Goal: Task Accomplishment & Management: Manage account settings

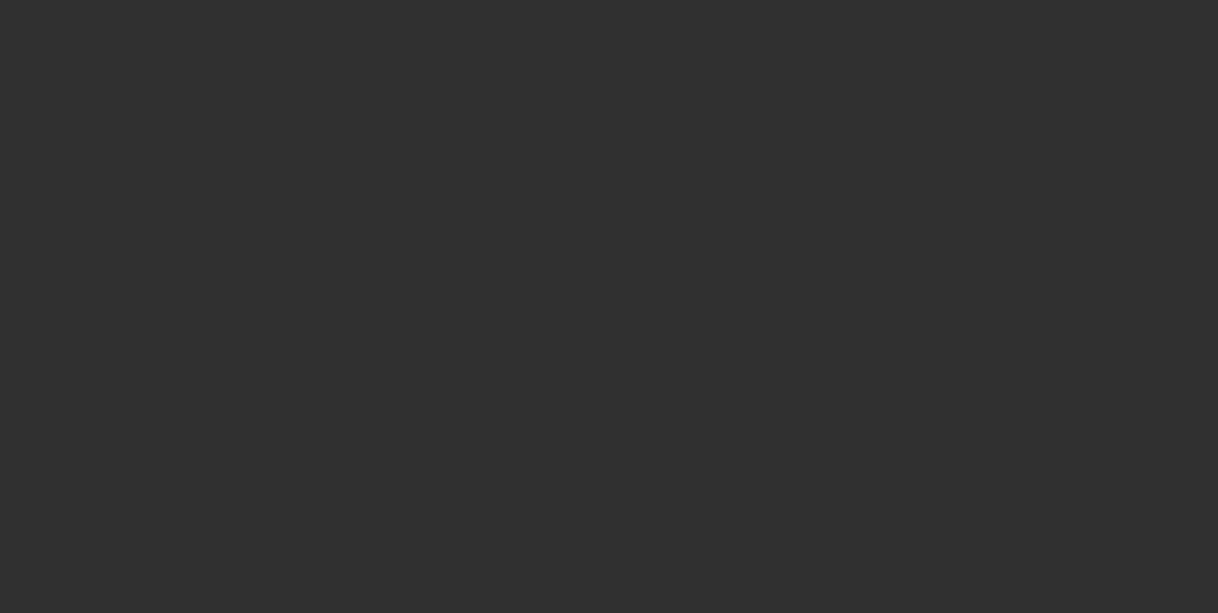
select select "10"
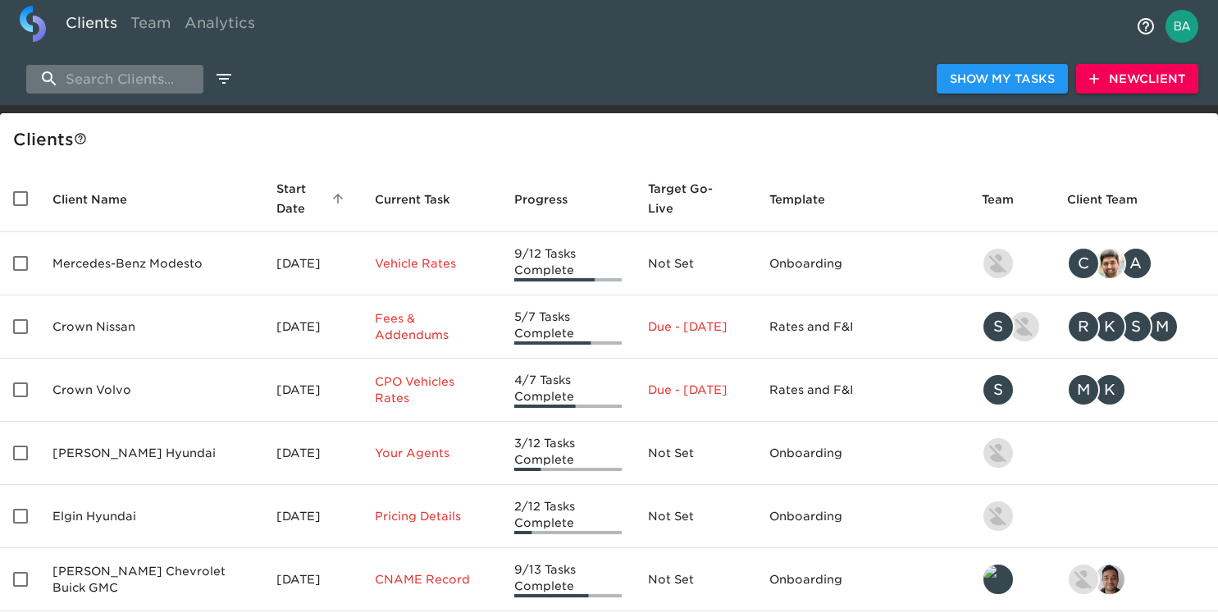
click at [164, 84] on input "search" at bounding box center [114, 79] width 177 height 29
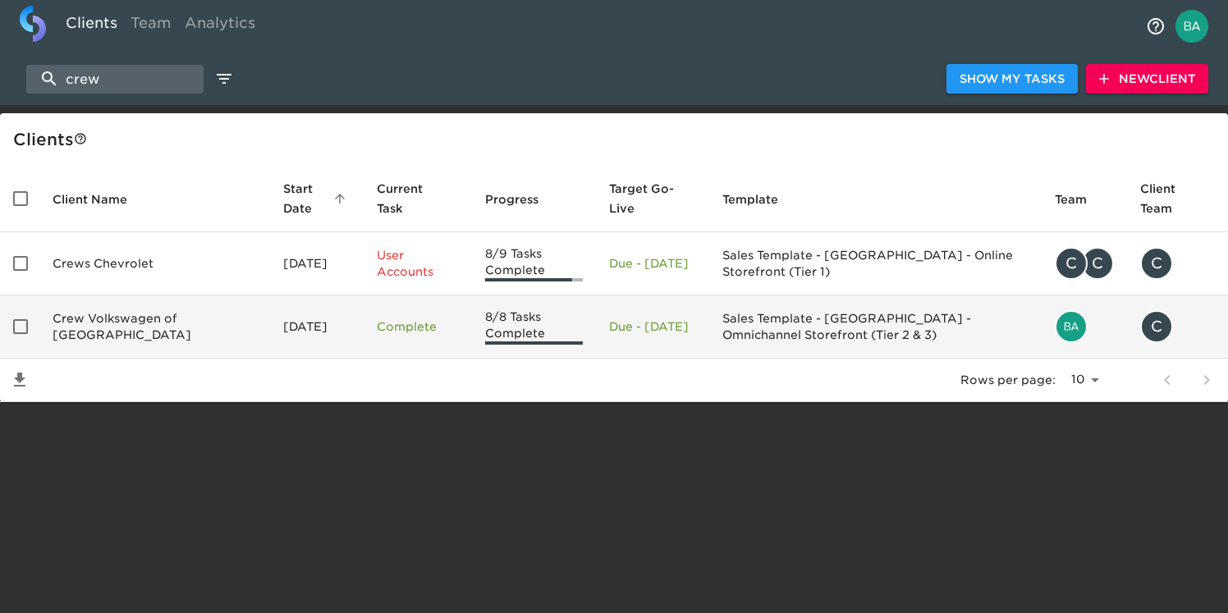
type input "crew"
click at [93, 322] on td "Crew Volkswagen of [GEOGRAPHIC_DATA]" at bounding box center [154, 326] width 231 height 63
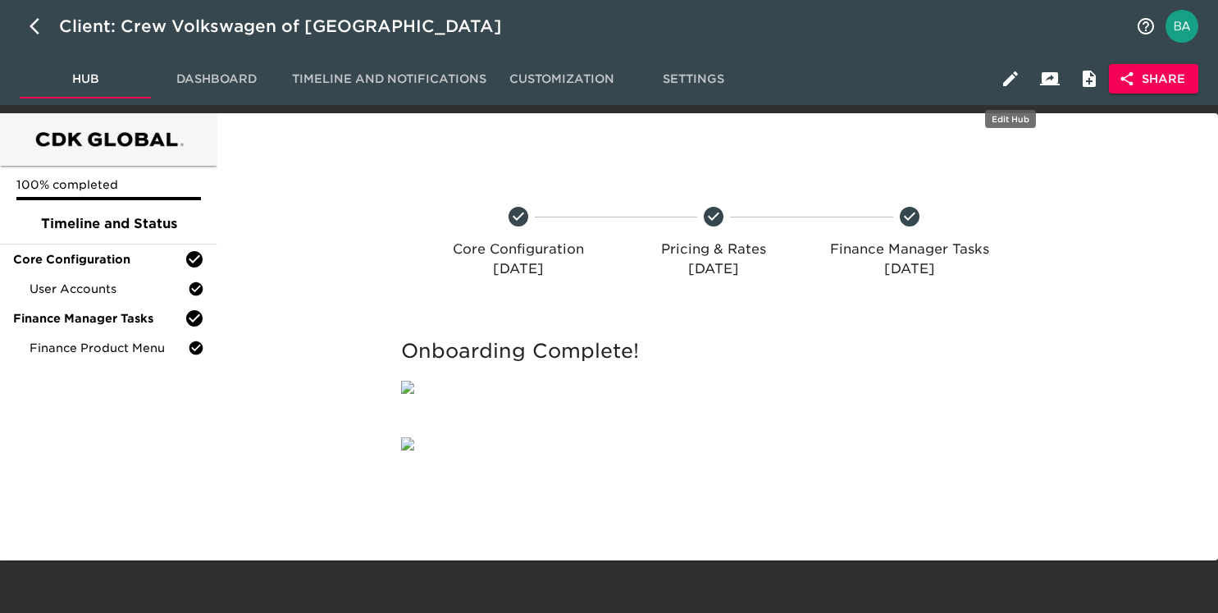
click at [1013, 80] on icon "button" at bounding box center [1011, 79] width 20 height 20
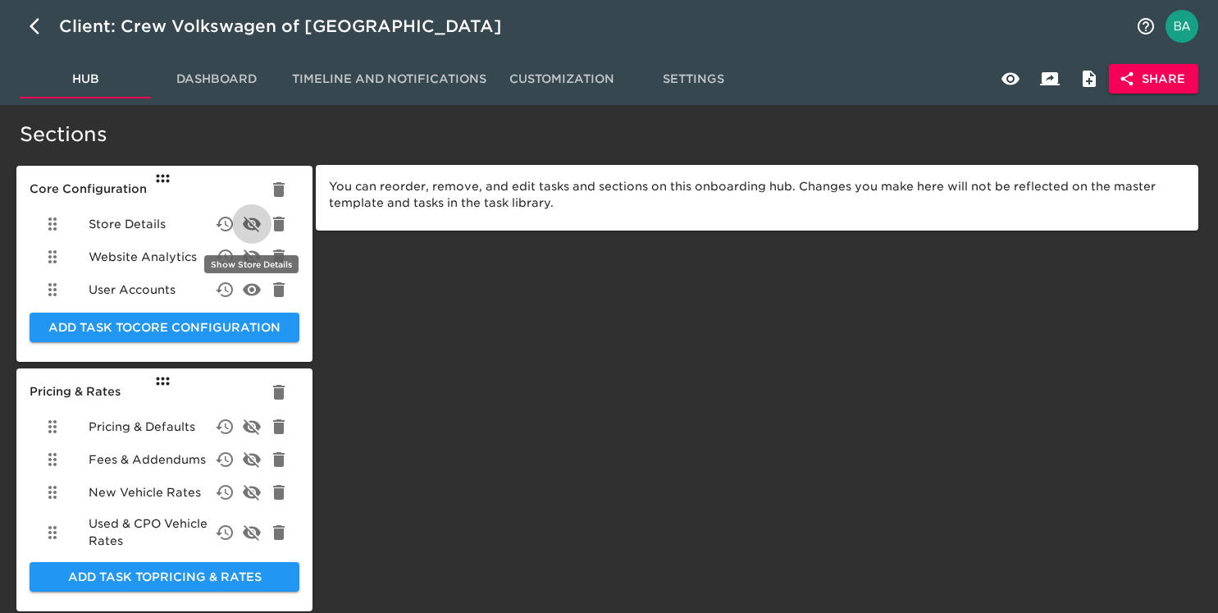
click at [251, 221] on icon "delete" at bounding box center [252, 224] width 20 height 20
click at [40, 29] on icon "button" at bounding box center [40, 26] width 20 height 20
select select "10"
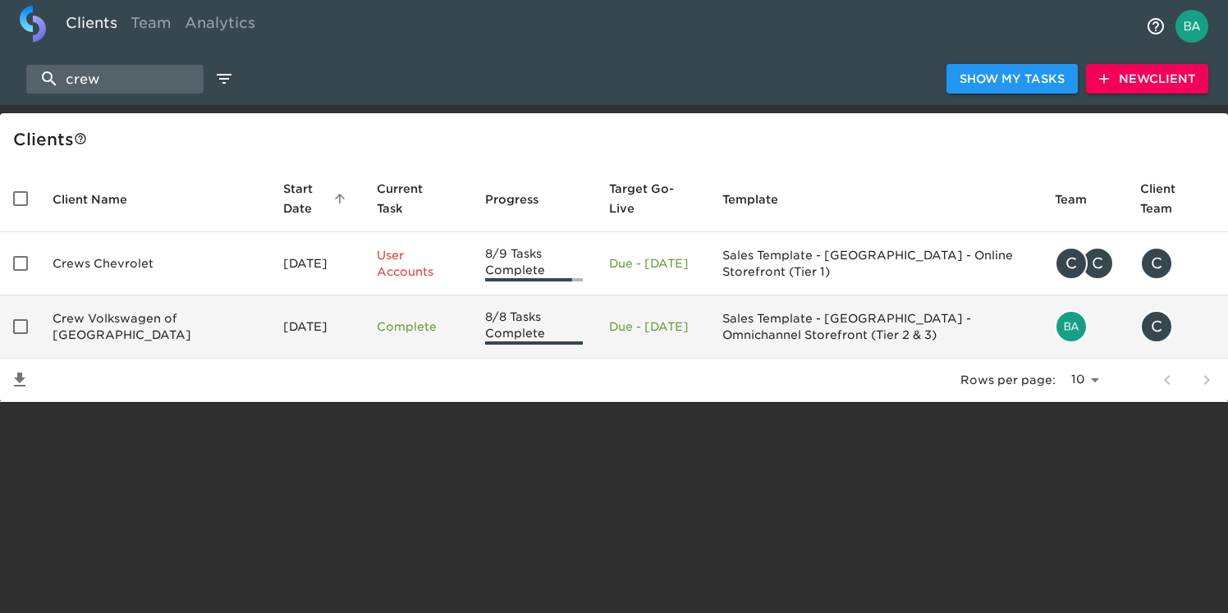
click at [144, 334] on td "Crew Volkswagen of [GEOGRAPHIC_DATA]" at bounding box center [154, 326] width 231 height 63
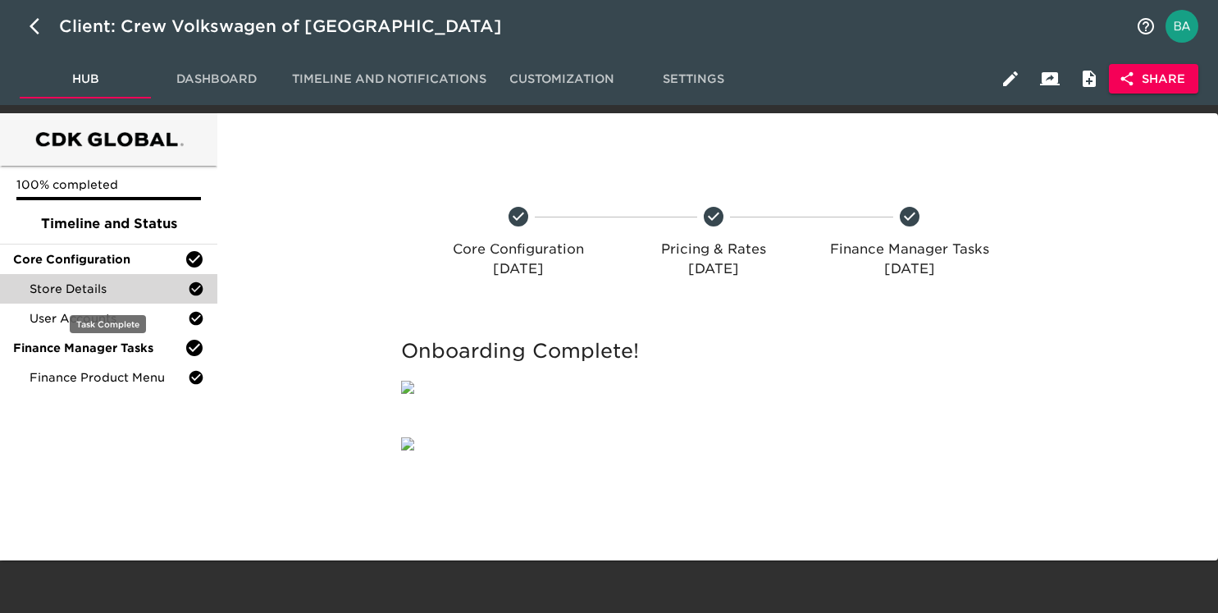
click at [126, 290] on span "Store Details" at bounding box center [109, 289] width 158 height 16
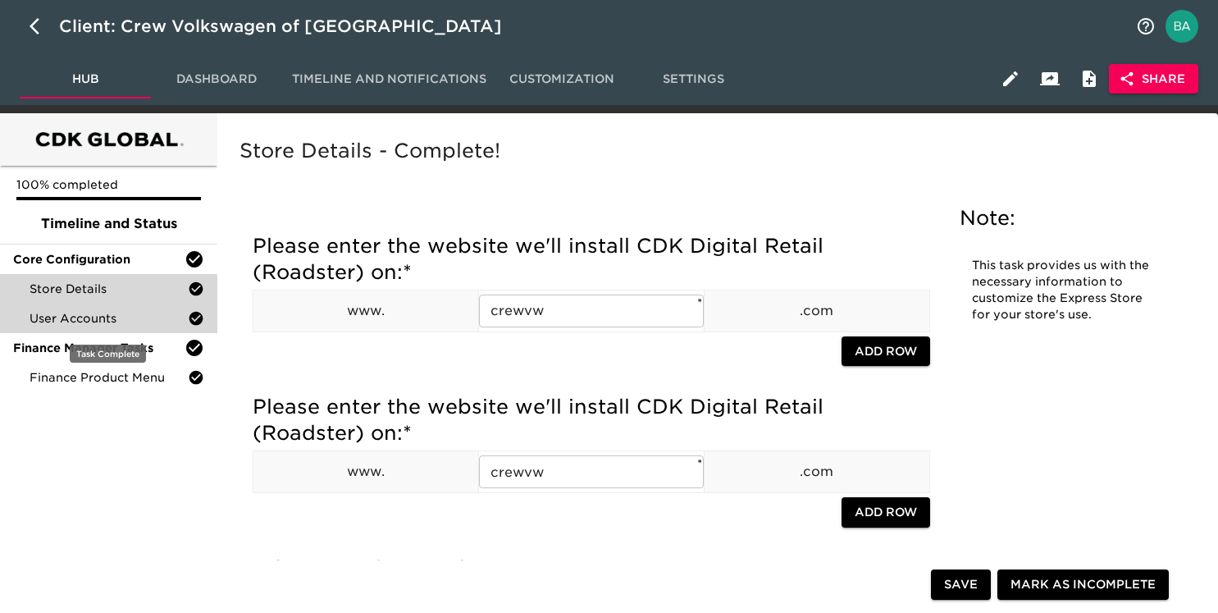
click at [94, 314] on span "User Accounts" at bounding box center [109, 318] width 158 height 16
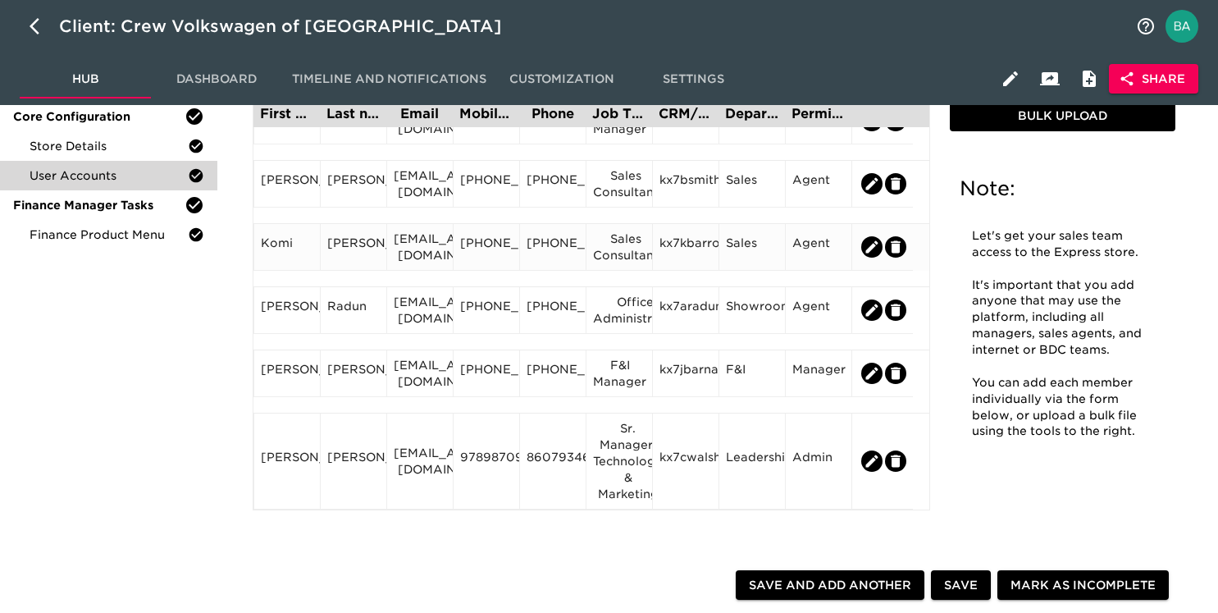
scroll to position [147, 0]
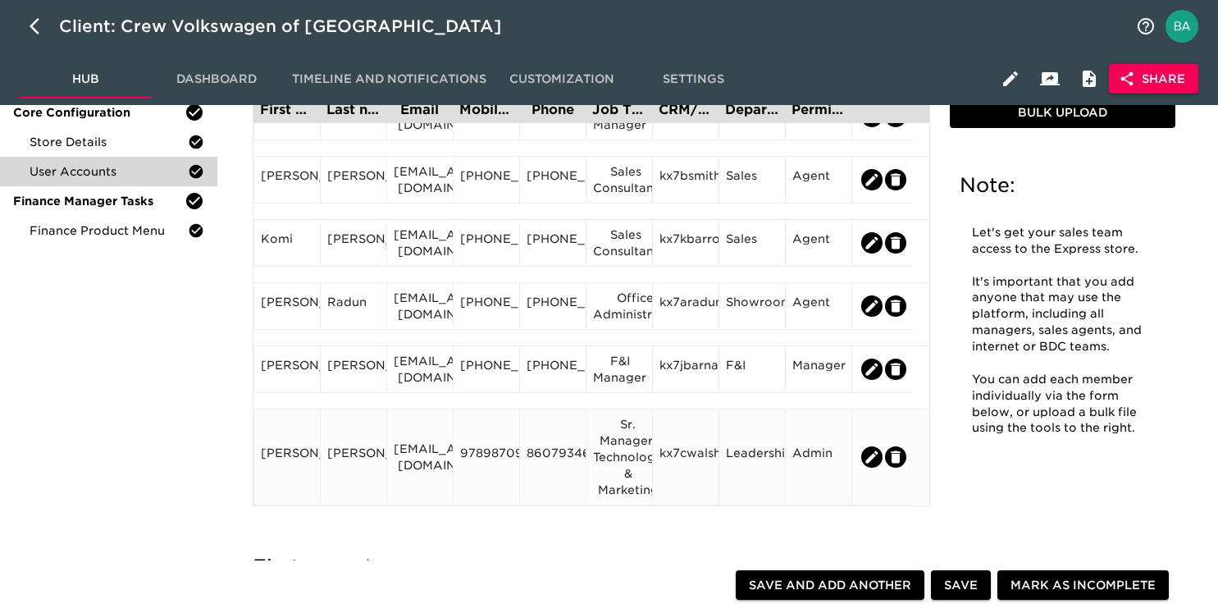
click at [490, 461] on div "9789870963" at bounding box center [486, 457] width 53 height 25
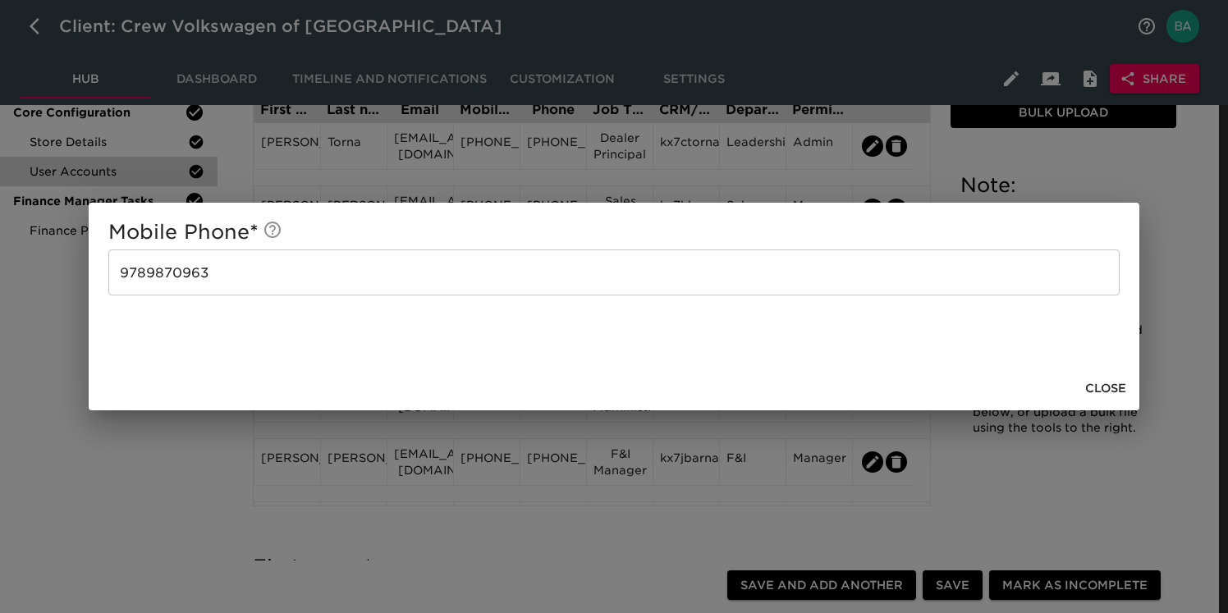
click at [142, 478] on div "Mobile Phone * [PHONE_NUMBER] ​ Close" at bounding box center [614, 306] width 1228 height 613
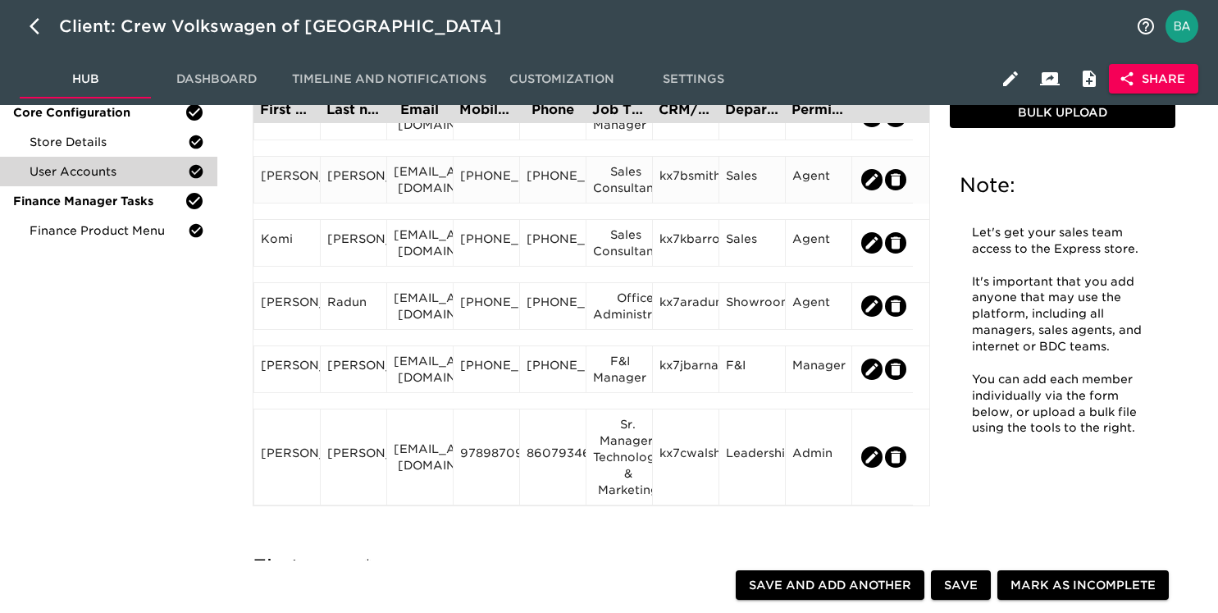
scroll to position [0, 0]
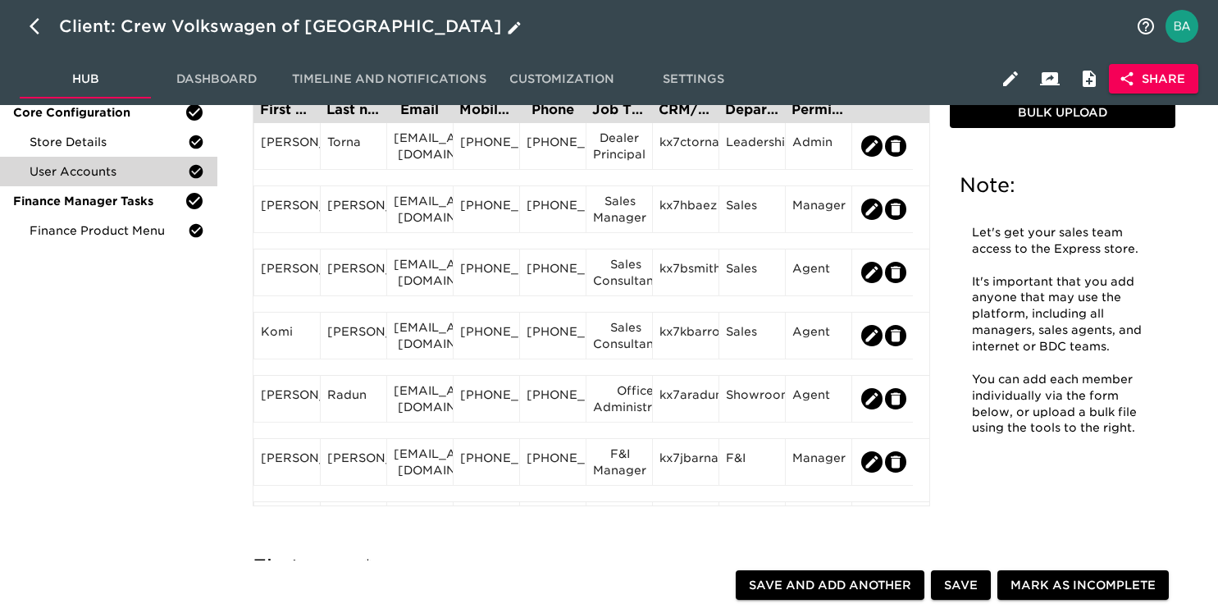
click at [34, 27] on icon "button" at bounding box center [40, 26] width 20 height 20
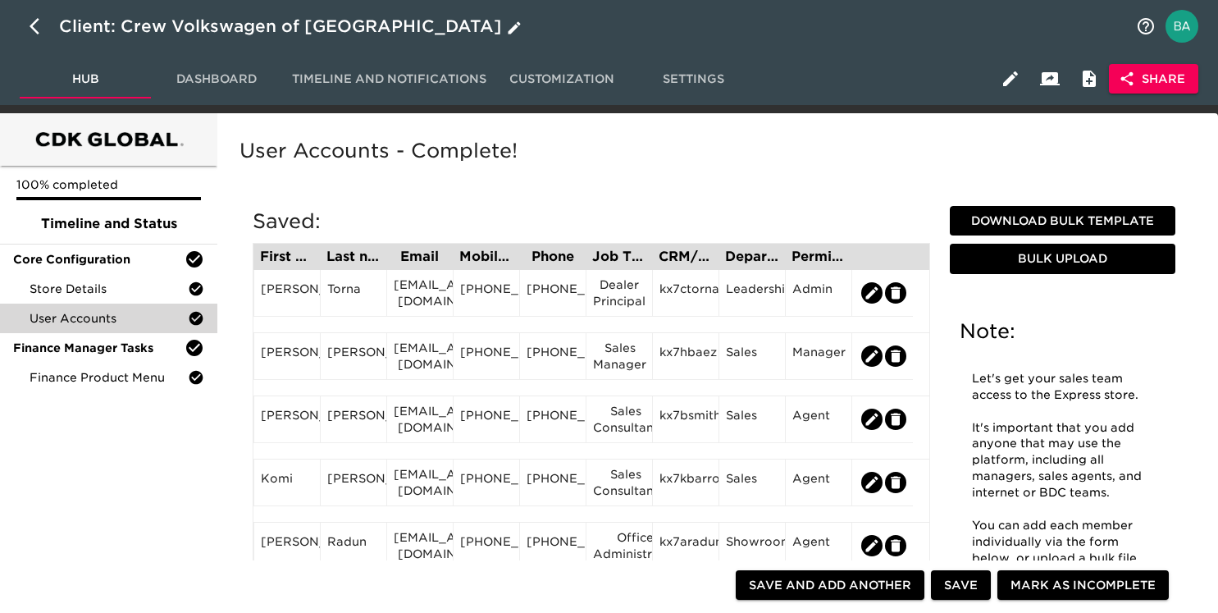
select select "10"
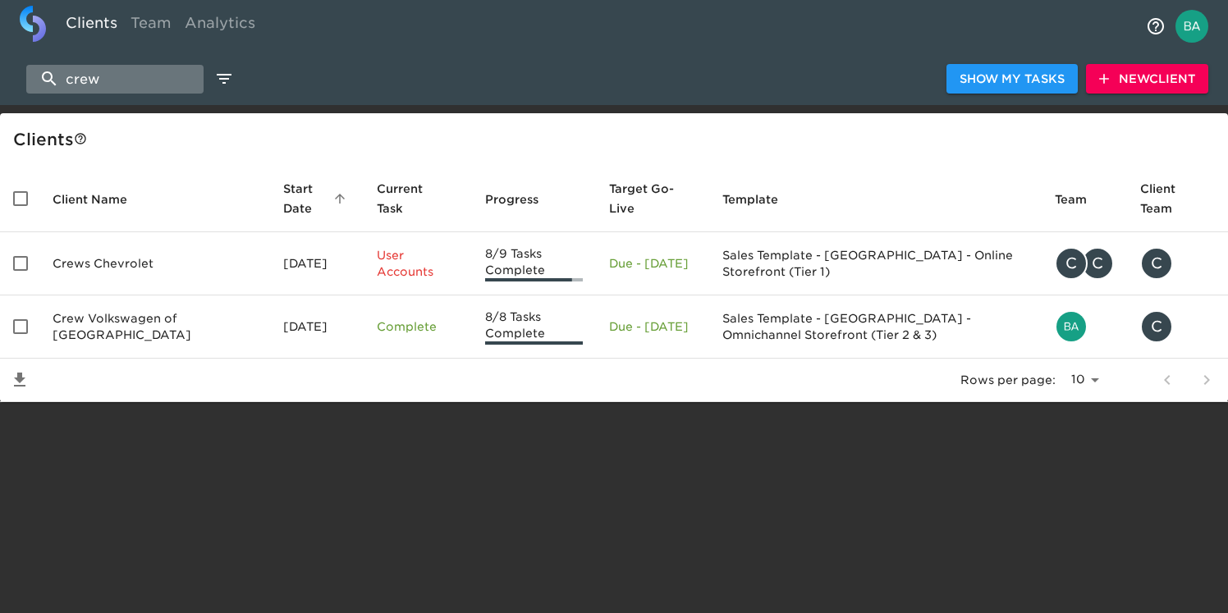
click at [106, 85] on input "crew" at bounding box center [114, 79] width 177 height 29
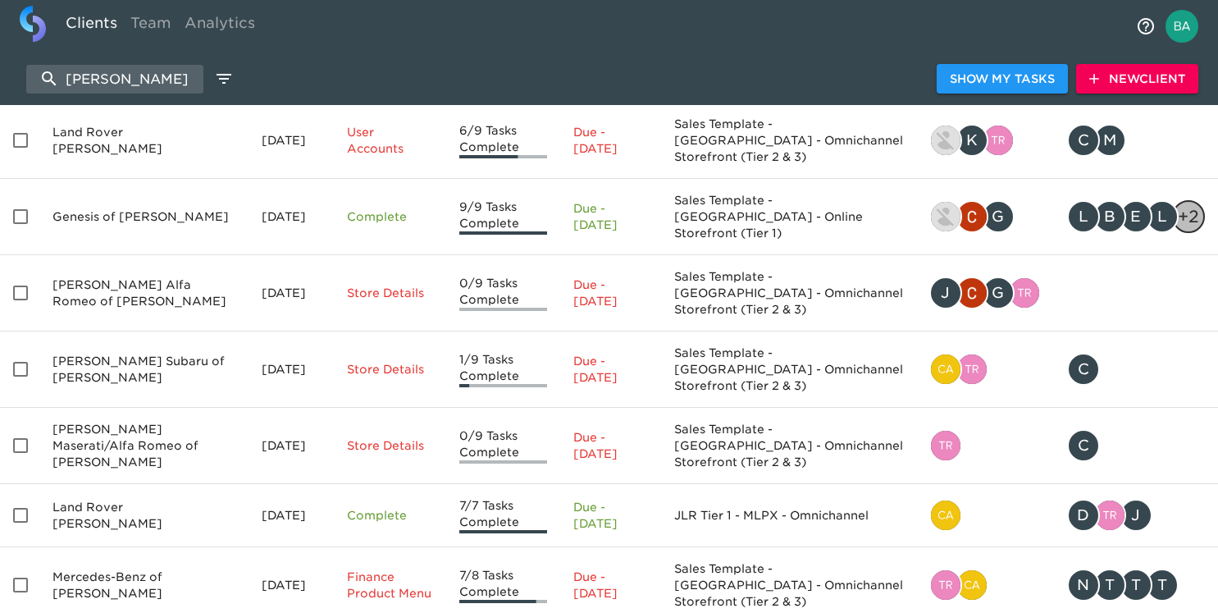
scroll to position [283, 0]
click at [67, 84] on input "[PERSON_NAME]" at bounding box center [114, 79] width 177 height 29
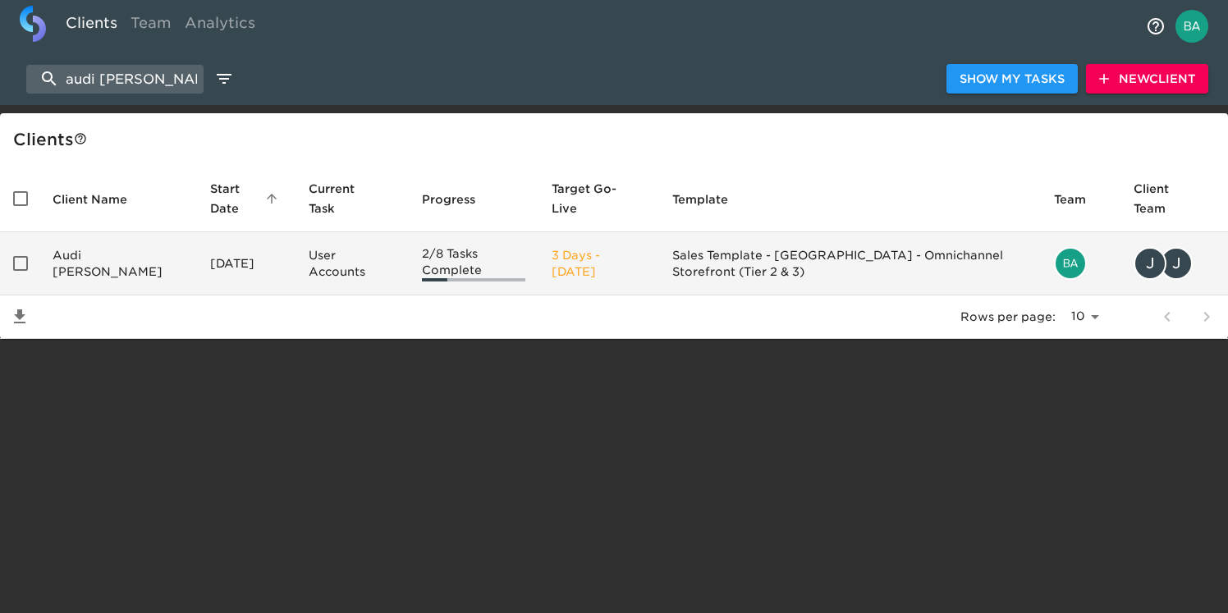
type input "audi [PERSON_NAME]"
click at [98, 254] on td "Audi [PERSON_NAME]" at bounding box center [118, 263] width 158 height 63
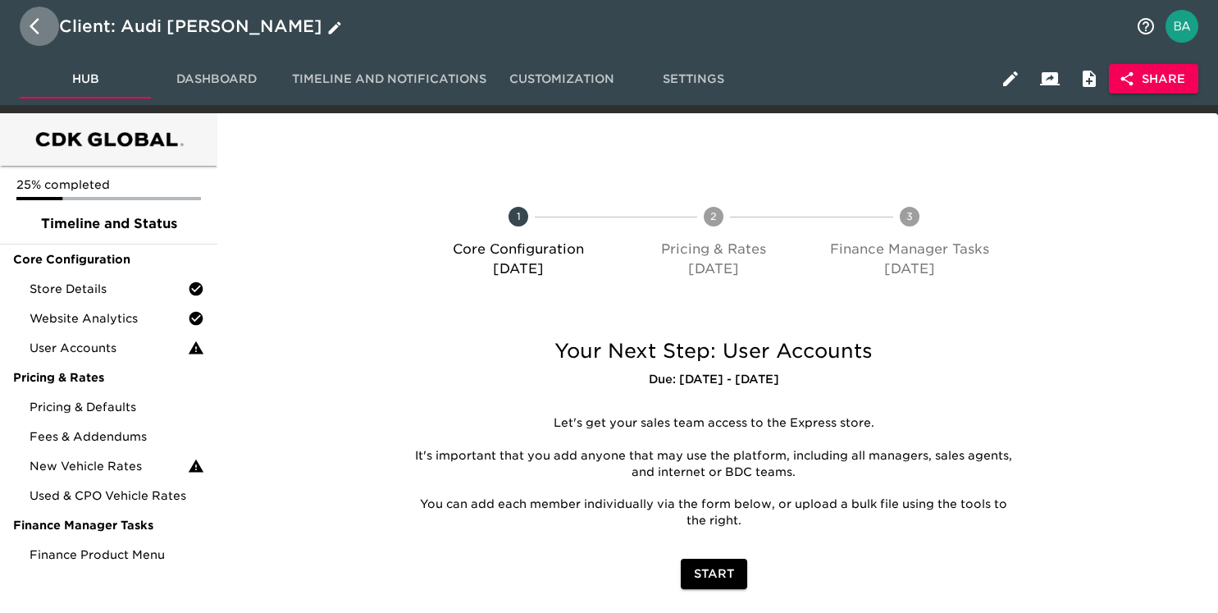
click at [38, 29] on icon "button" at bounding box center [40, 26] width 20 height 20
select select "10"
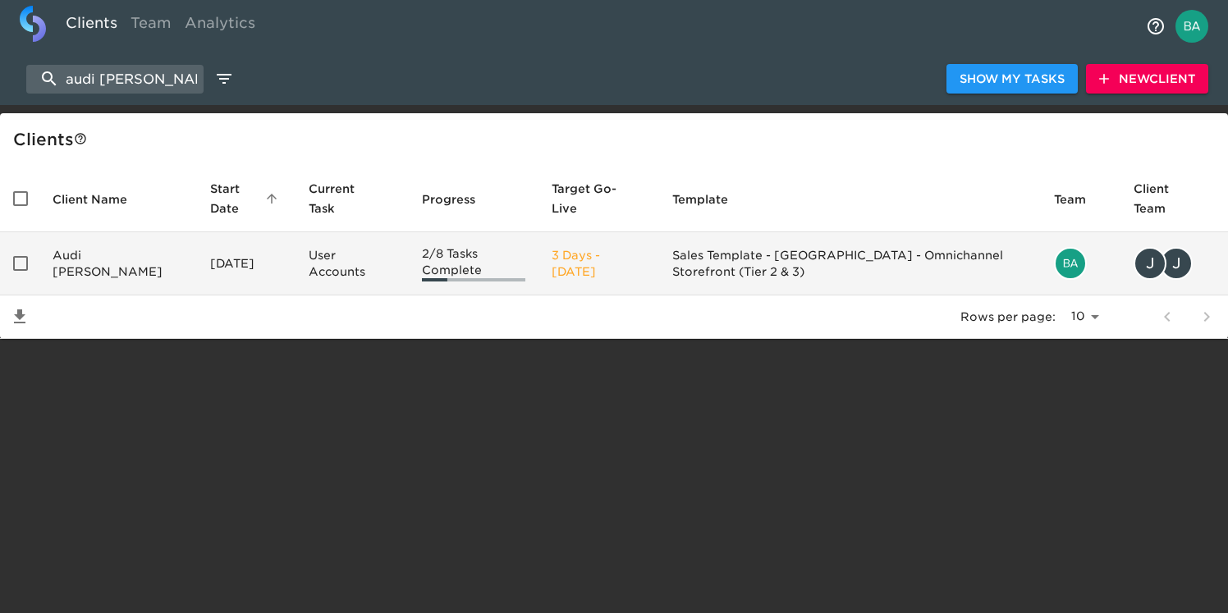
click at [148, 265] on td "Audi [PERSON_NAME]" at bounding box center [118, 263] width 158 height 63
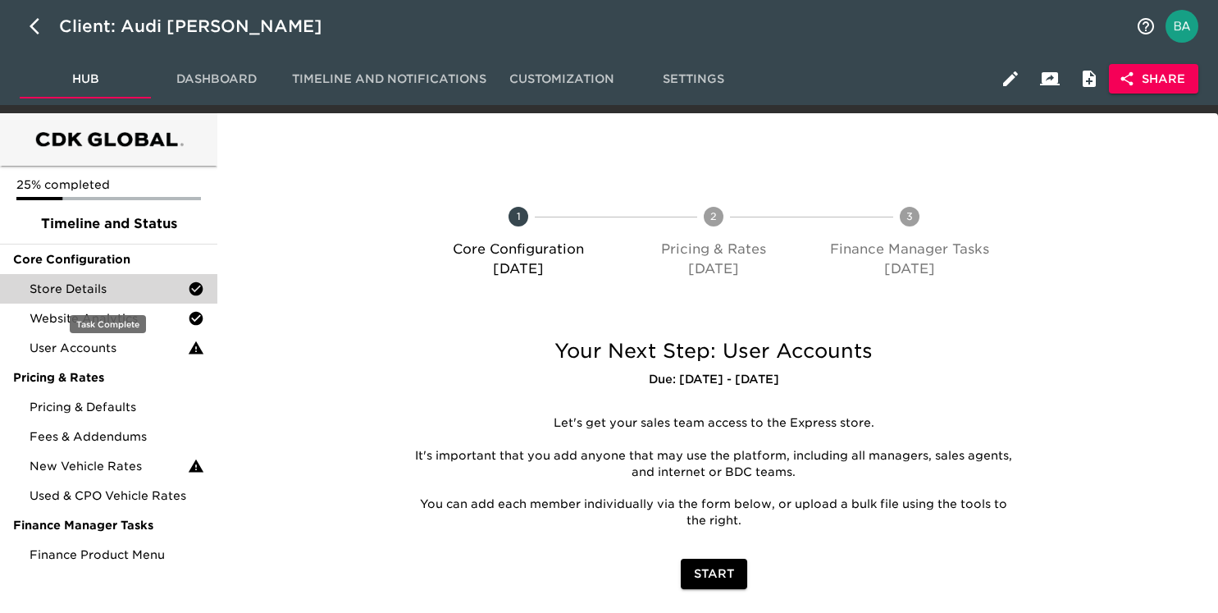
click at [75, 291] on span "Store Details" at bounding box center [109, 289] width 158 height 16
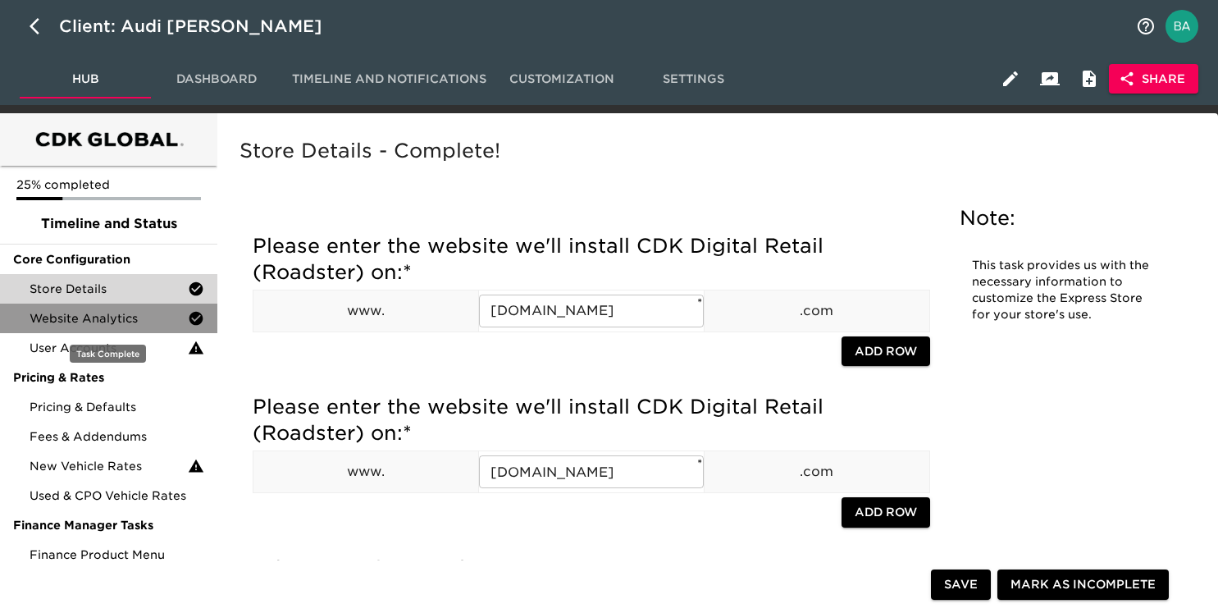
click at [98, 322] on span "Website Analytics" at bounding box center [109, 318] width 158 height 16
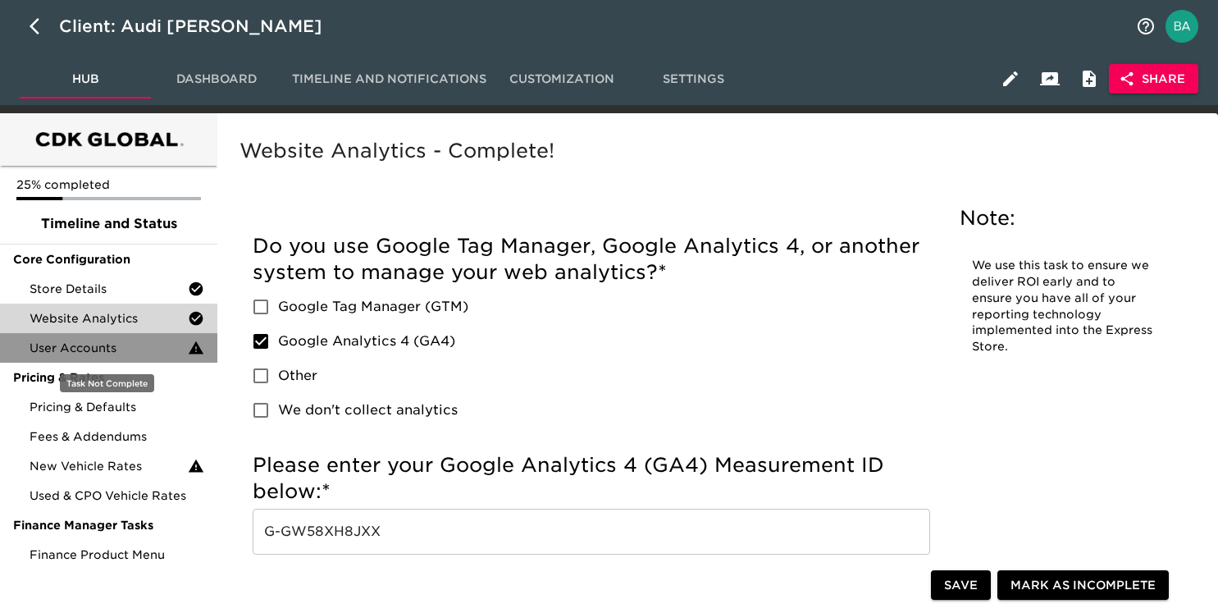
click at [106, 349] on span "User Accounts" at bounding box center [109, 348] width 158 height 16
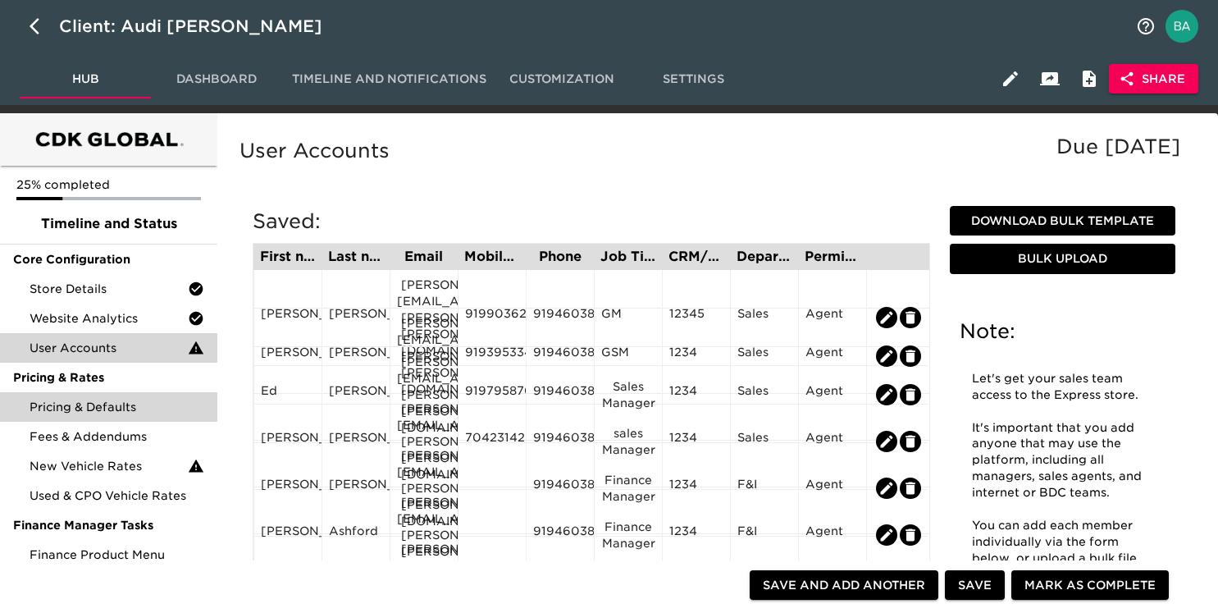
click at [84, 406] on span "Pricing & Defaults" at bounding box center [117, 407] width 175 height 16
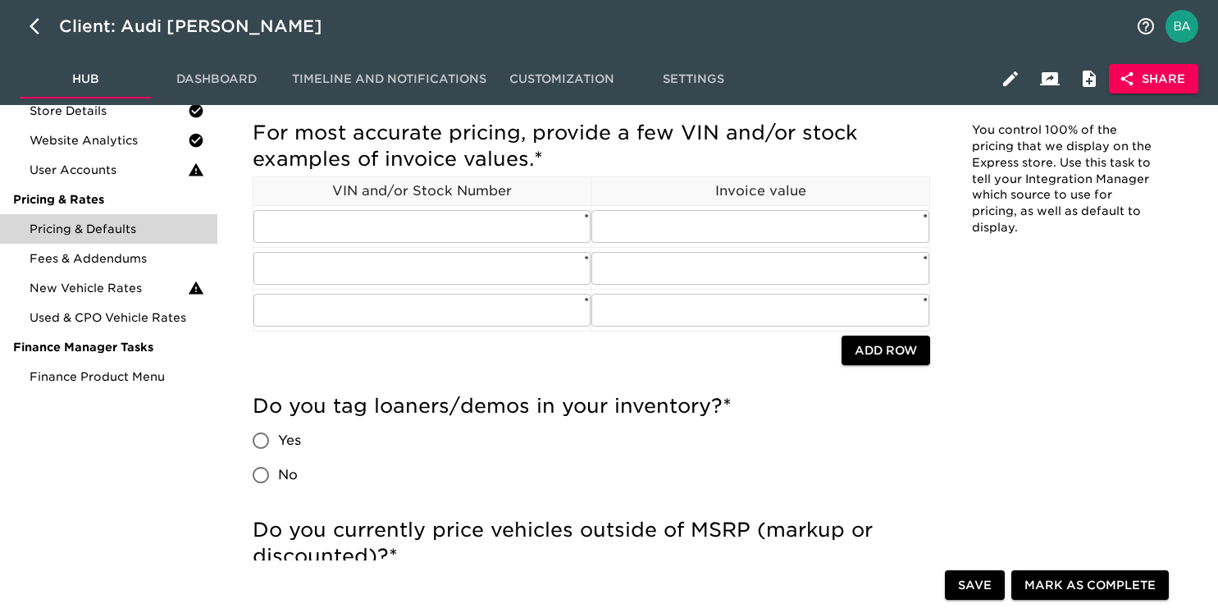
scroll to position [174, 0]
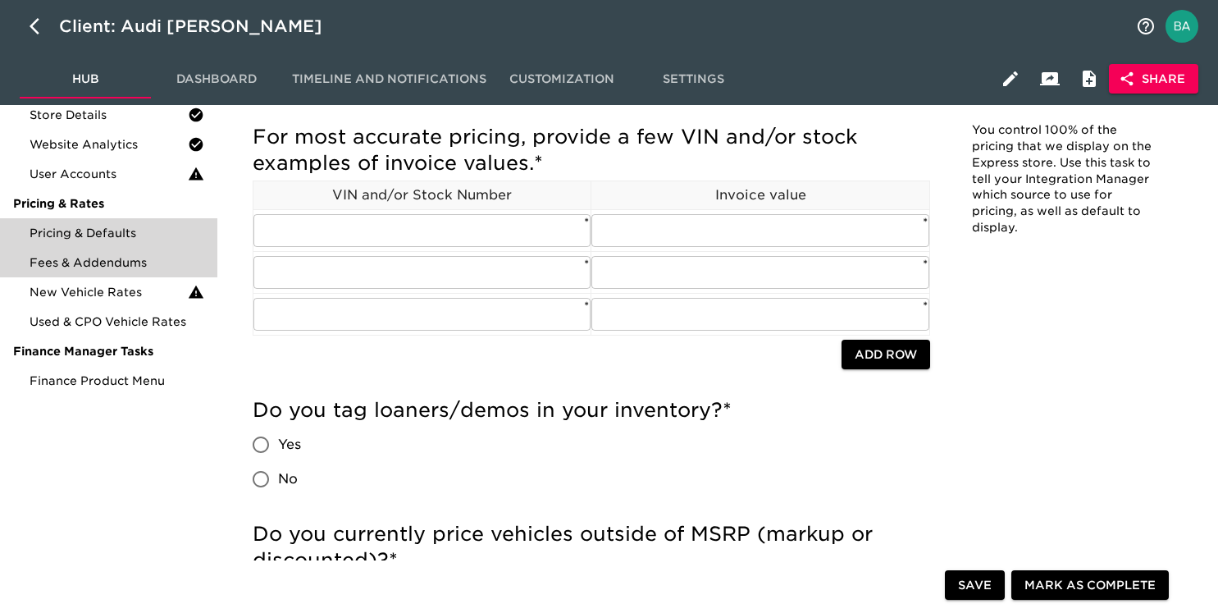
click at [115, 264] on span "Fees & Addendums" at bounding box center [117, 262] width 175 height 16
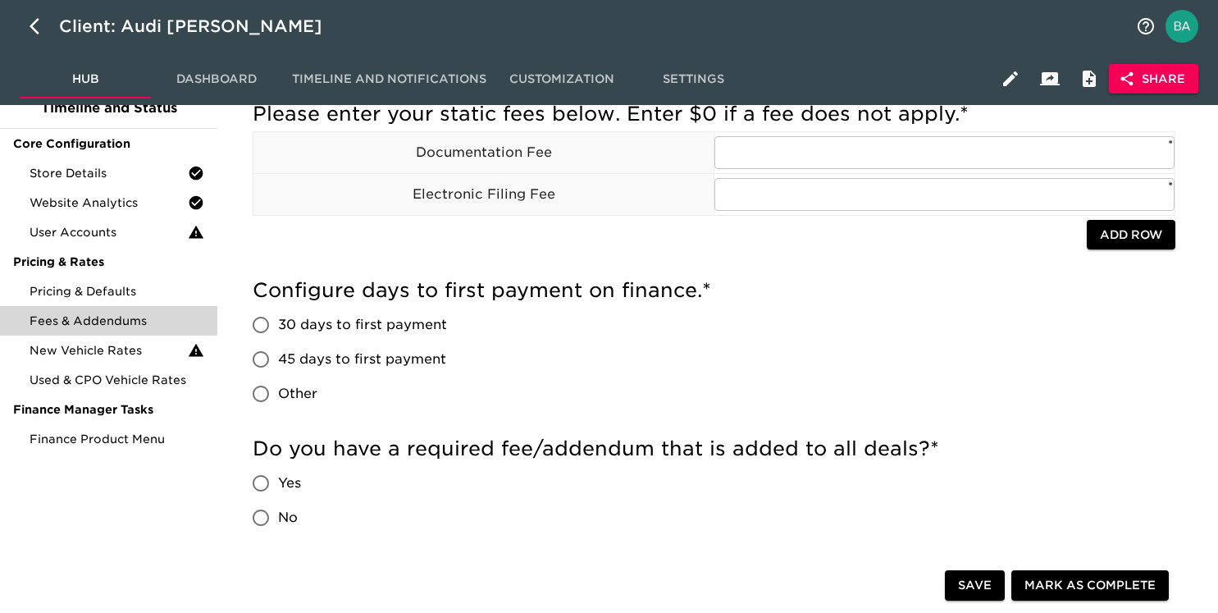
scroll to position [58, 0]
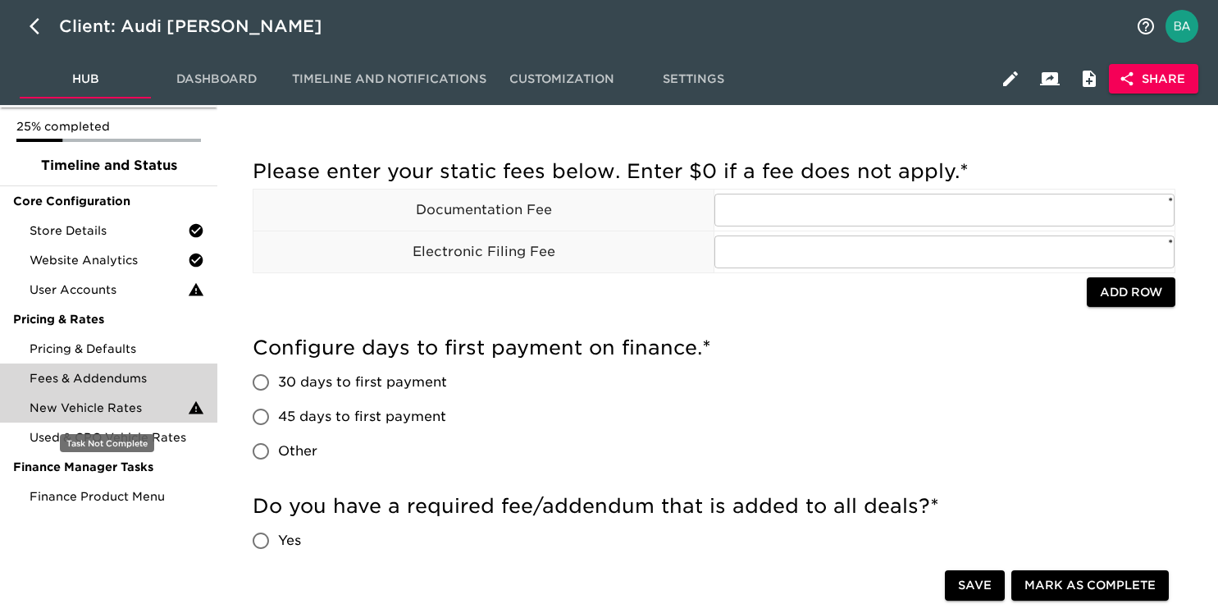
click at [112, 409] on span "New Vehicle Rates" at bounding box center [109, 408] width 158 height 16
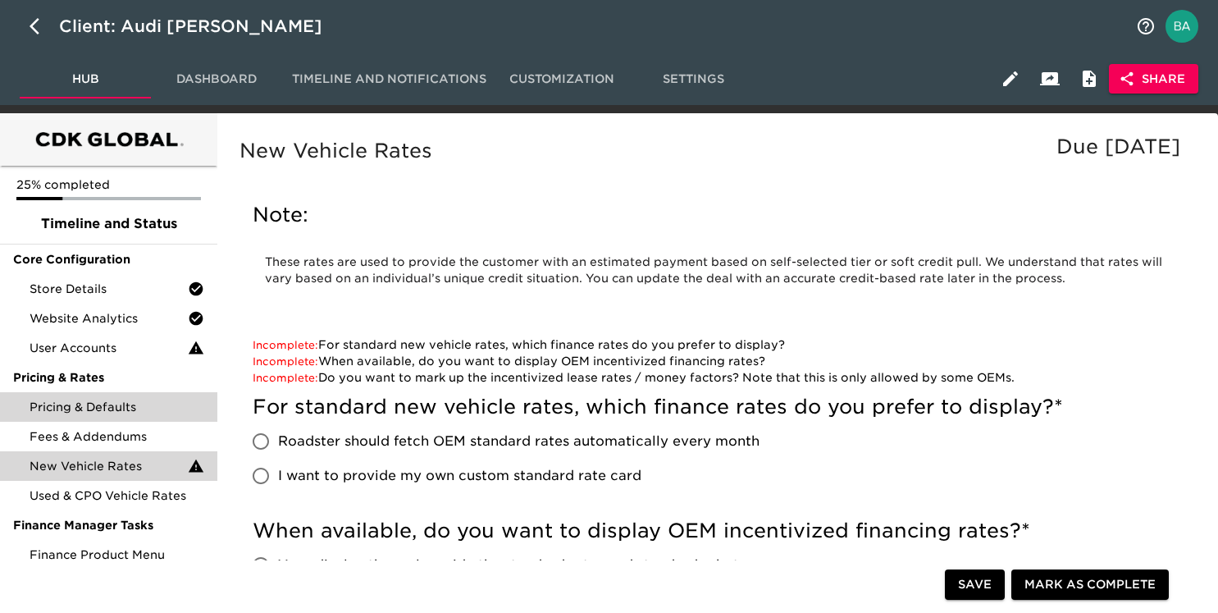
click at [94, 410] on span "Pricing & Defaults" at bounding box center [117, 407] width 175 height 16
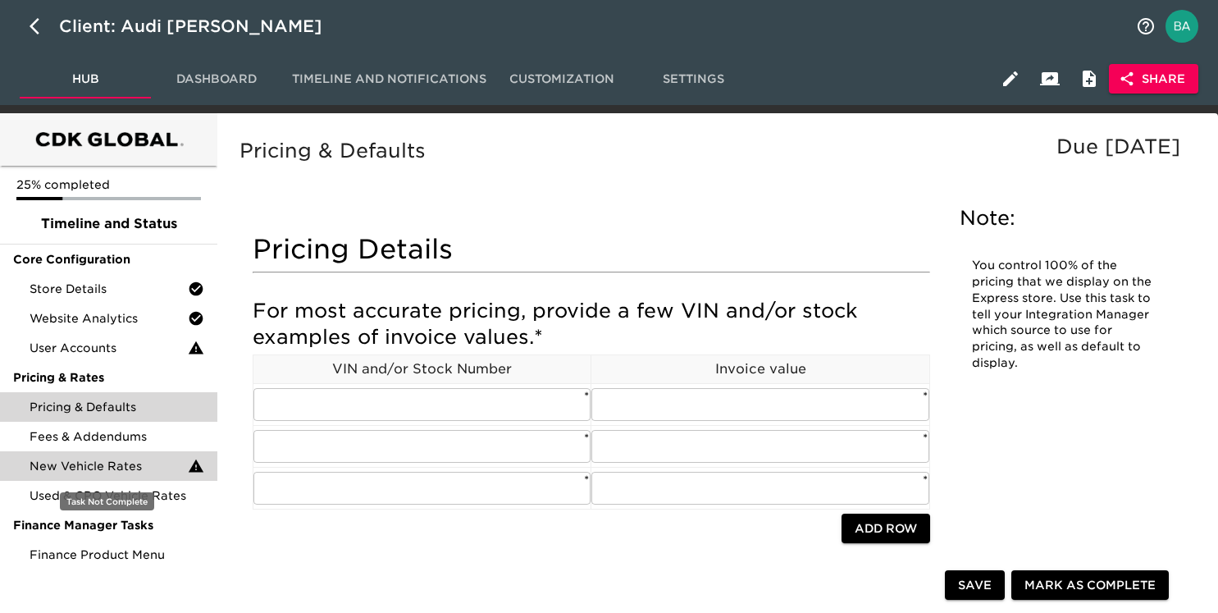
click at [103, 467] on span "New Vehicle Rates" at bounding box center [109, 466] width 158 height 16
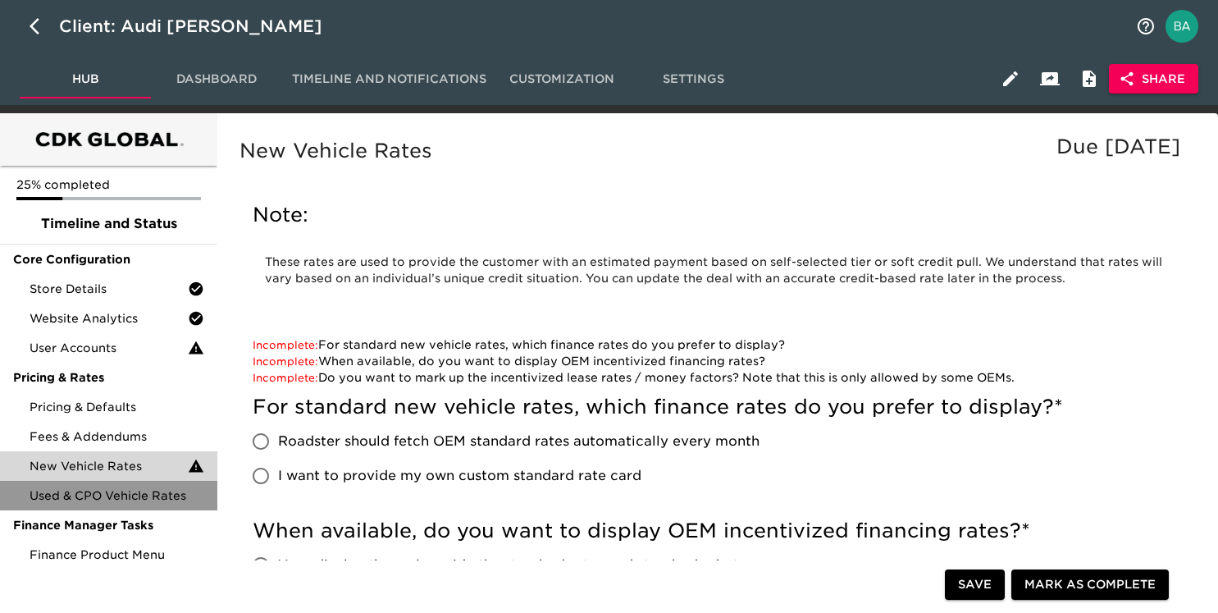
click at [133, 491] on span "Used & CPO Vehicle Rates" at bounding box center [117, 495] width 175 height 16
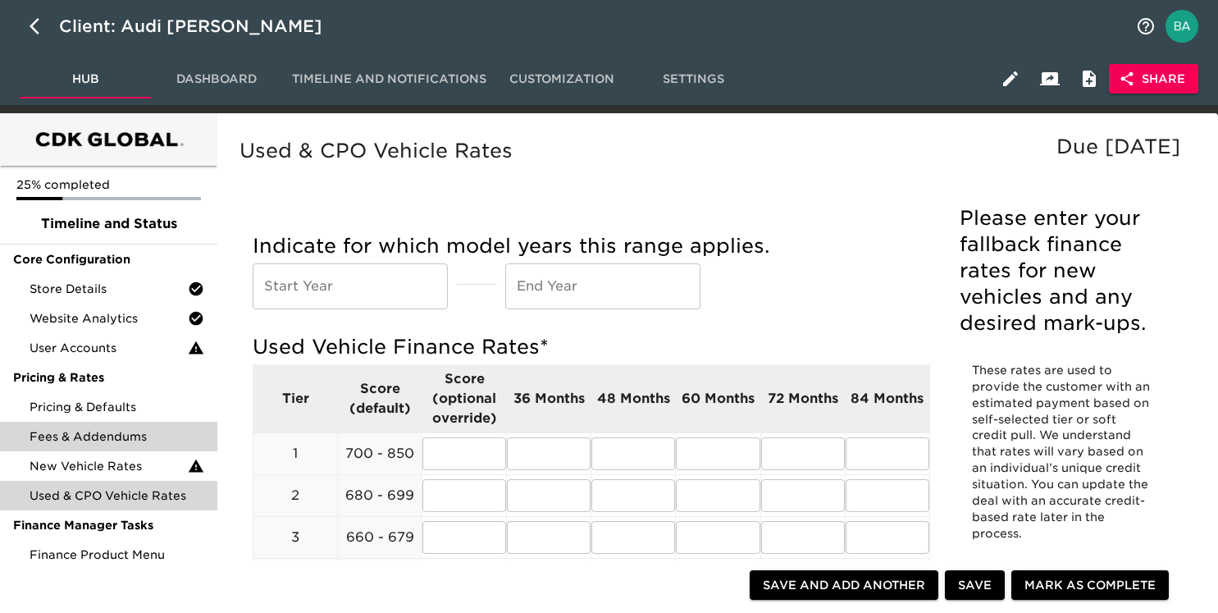
click at [126, 432] on span "Fees & Addendums" at bounding box center [117, 436] width 175 height 16
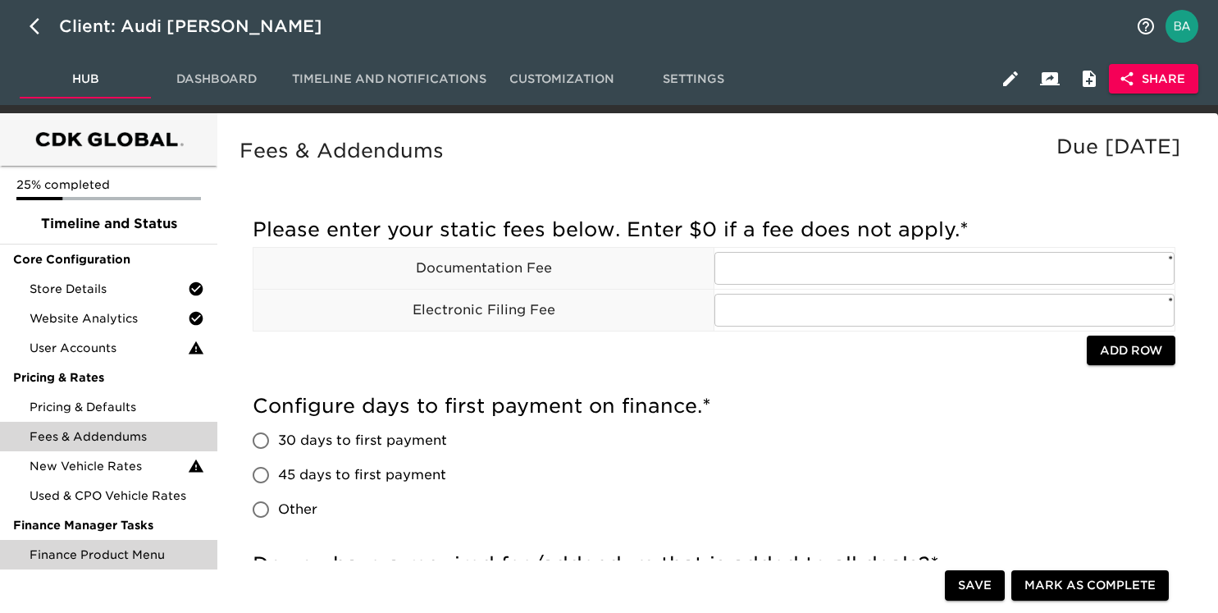
click at [90, 559] on span "Finance Product Menu" at bounding box center [117, 554] width 175 height 16
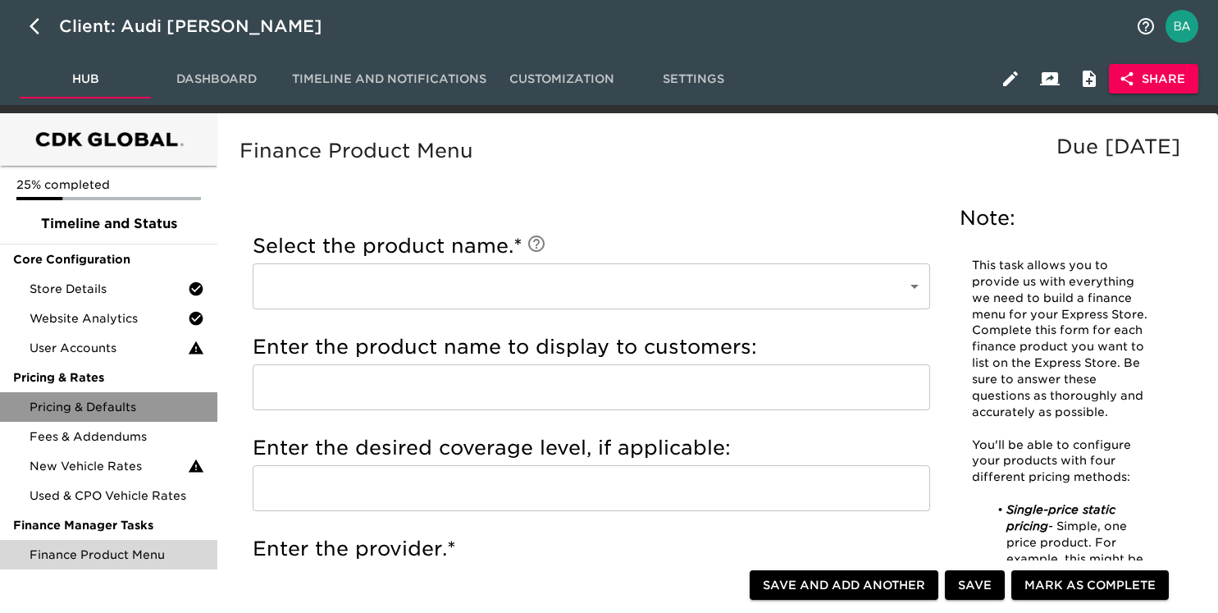
click at [84, 400] on span "Pricing & Defaults" at bounding box center [117, 407] width 175 height 16
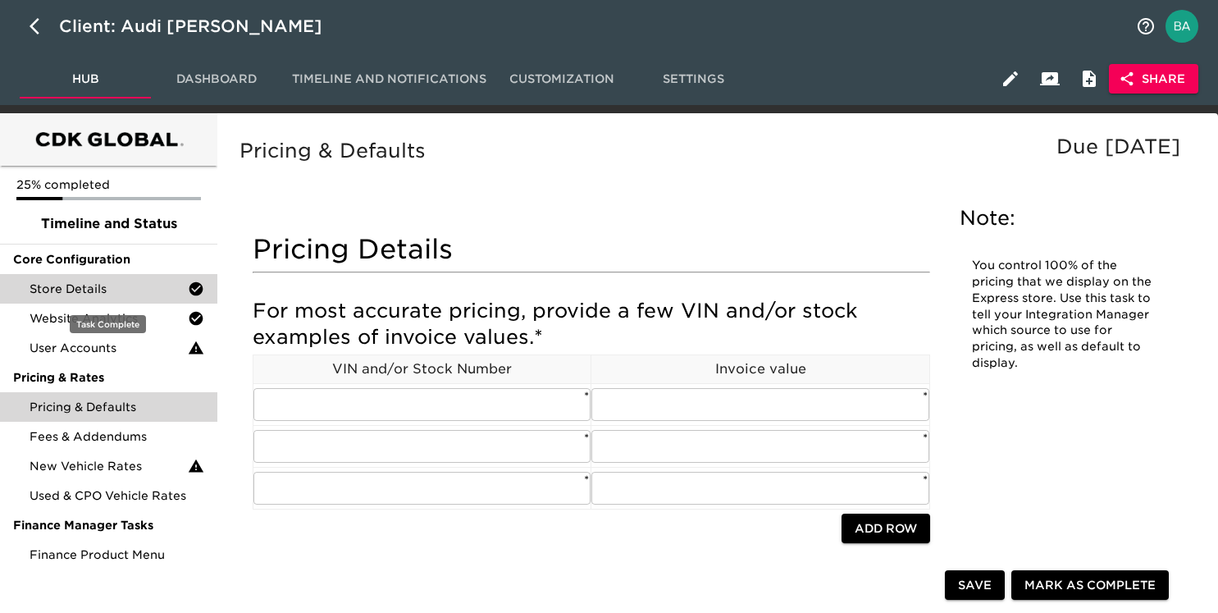
click at [59, 281] on span "Store Details" at bounding box center [109, 289] width 158 height 16
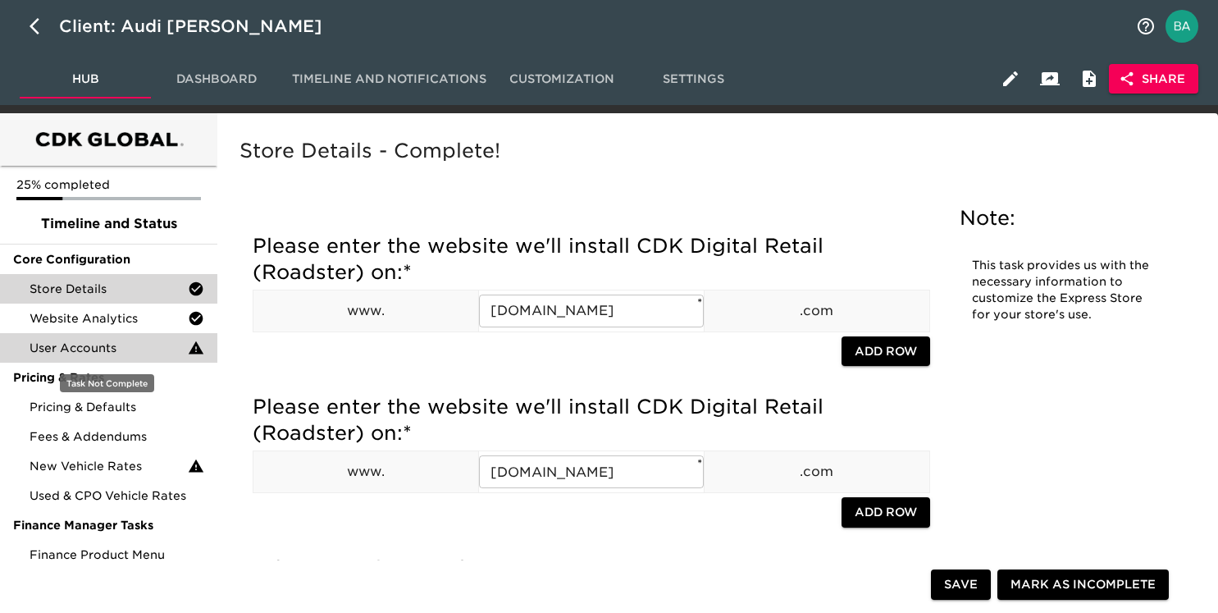
click at [78, 342] on span "User Accounts" at bounding box center [109, 348] width 158 height 16
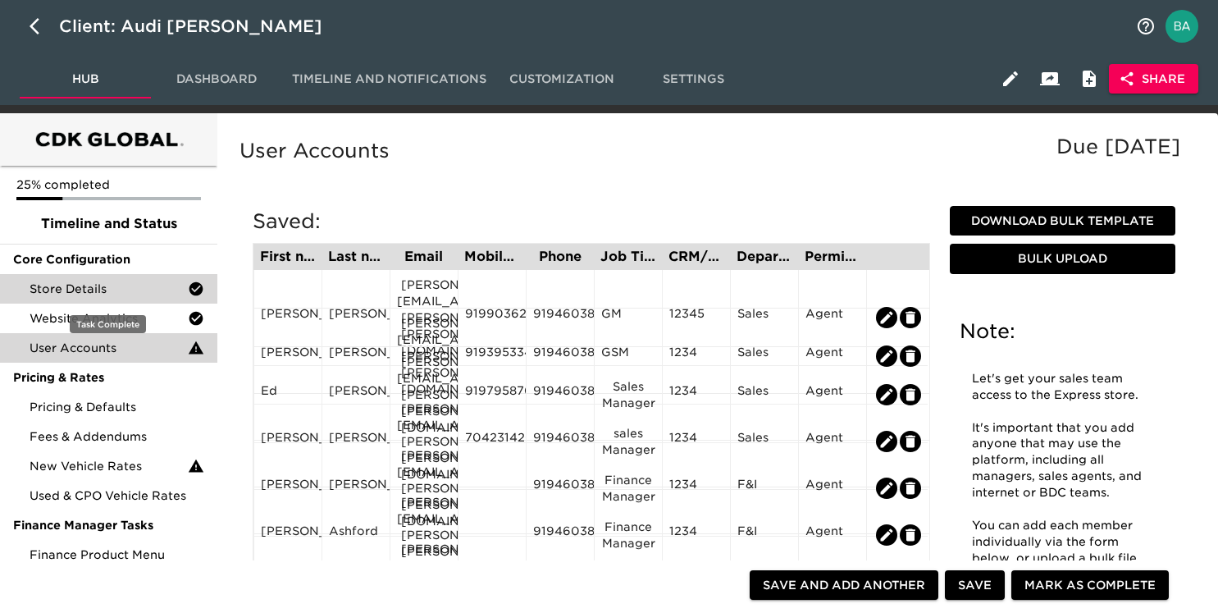
click at [85, 286] on span "Store Details" at bounding box center [109, 289] width 158 height 16
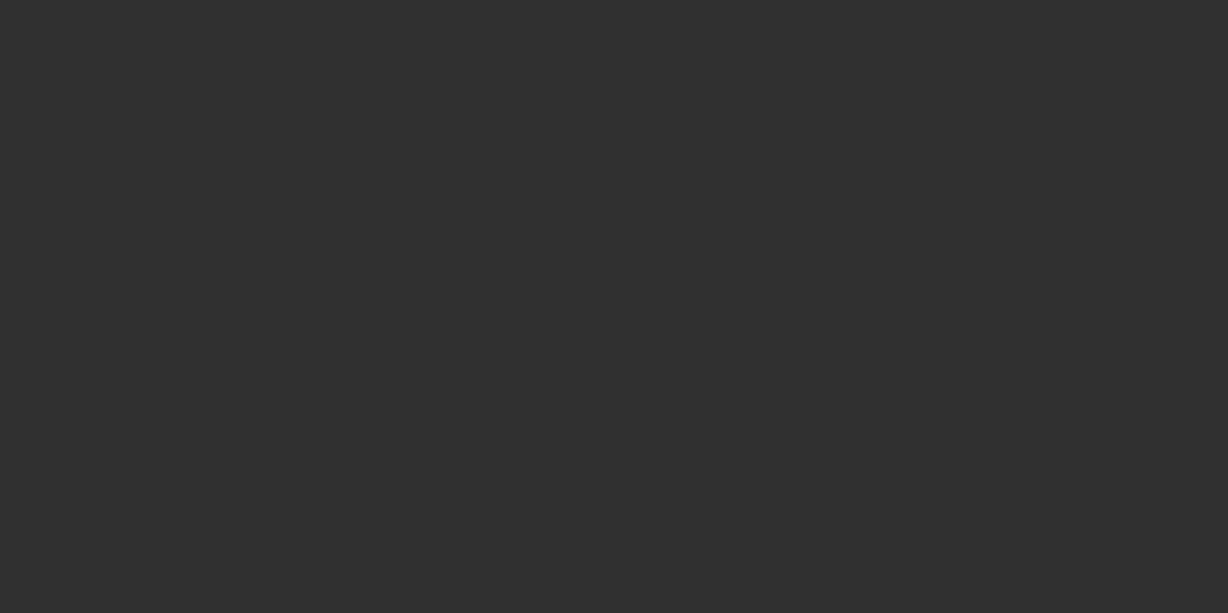
select select "10"
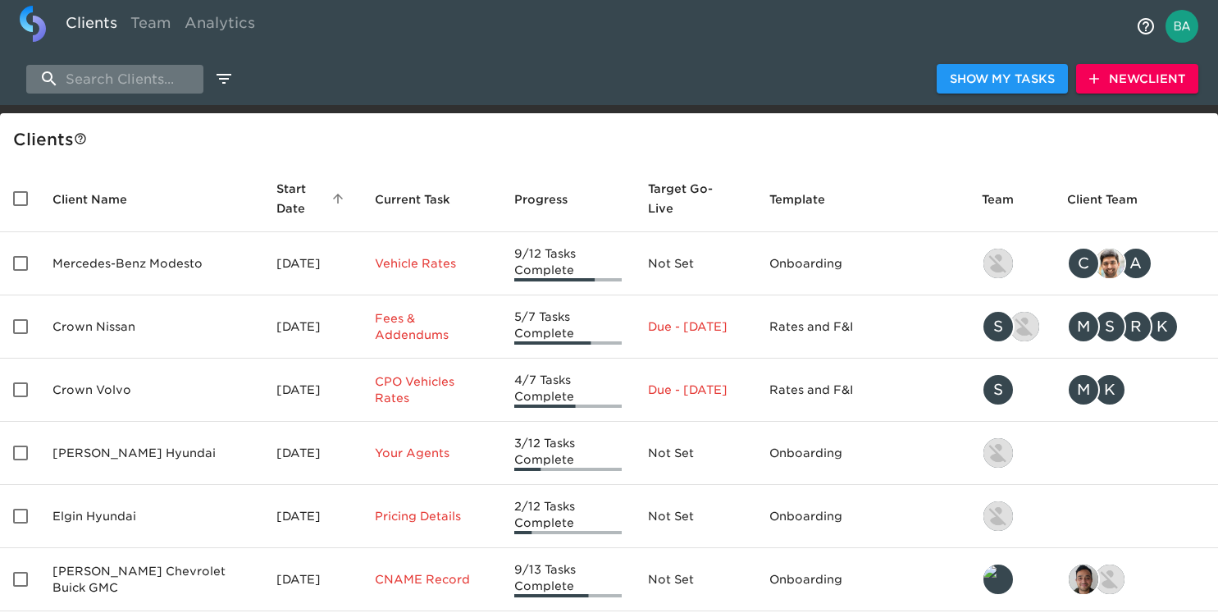
click at [125, 86] on input "search" at bounding box center [114, 79] width 177 height 29
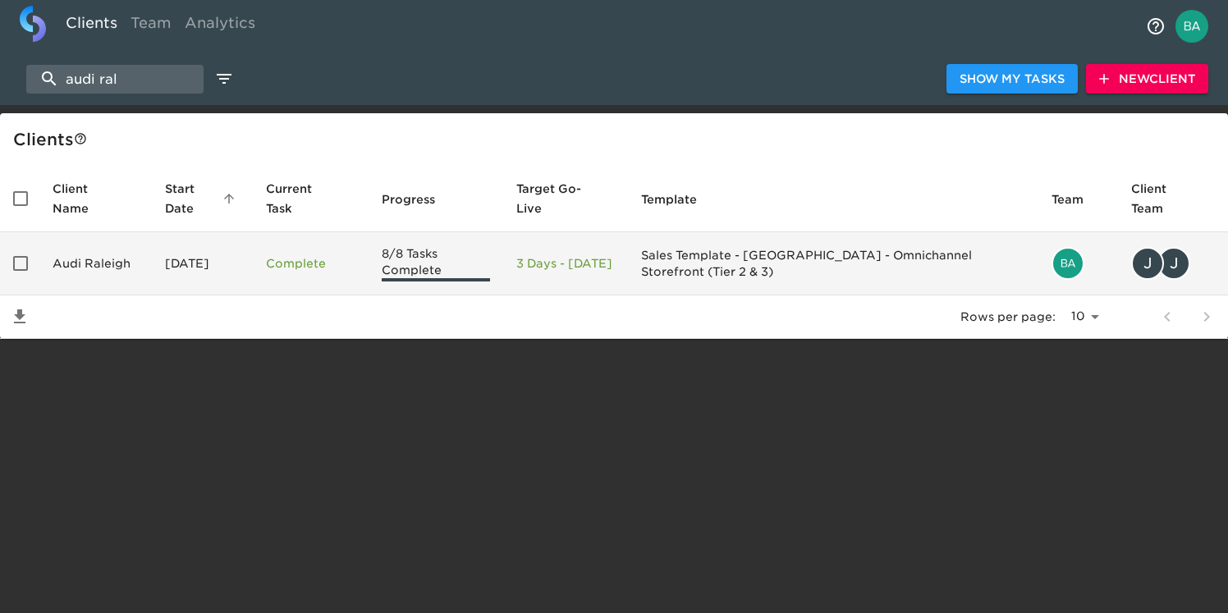
type input "audi ral"
click at [88, 272] on td "Audi Raleigh" at bounding box center [95, 263] width 112 height 63
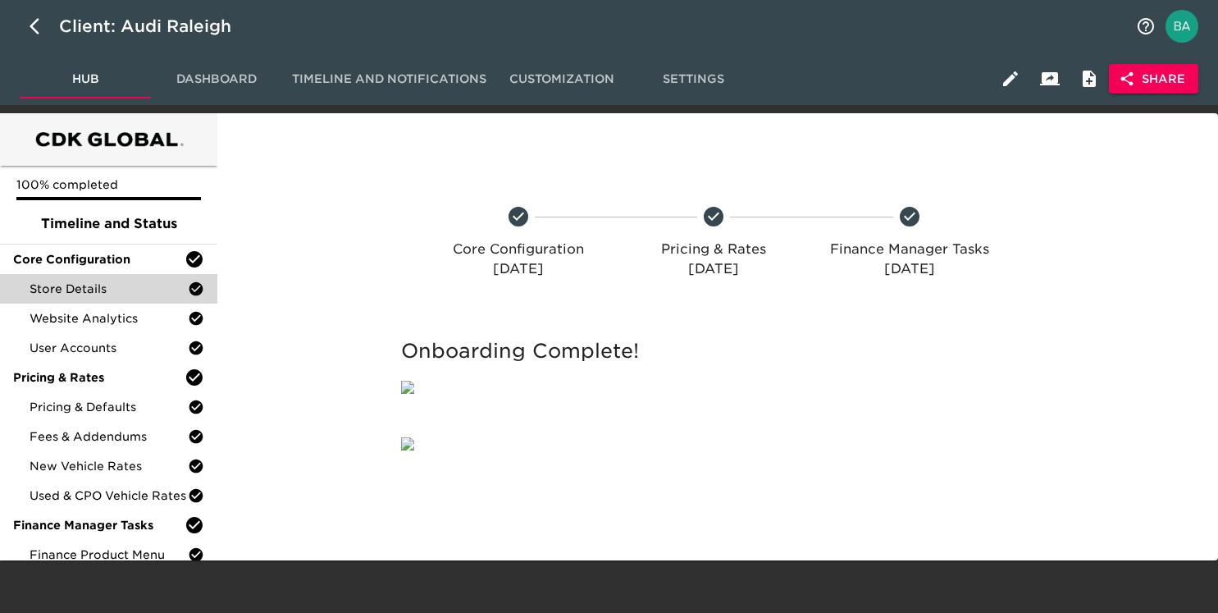
click at [72, 293] on span "Store Details" at bounding box center [109, 289] width 158 height 16
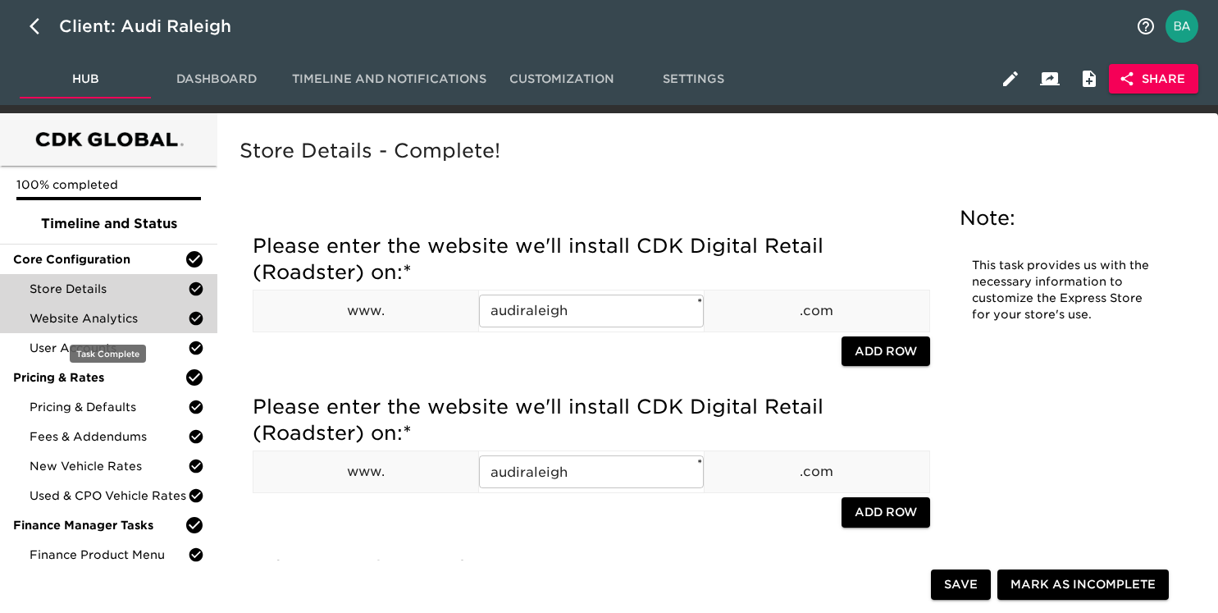
click at [72, 318] on span "Website Analytics" at bounding box center [109, 318] width 158 height 16
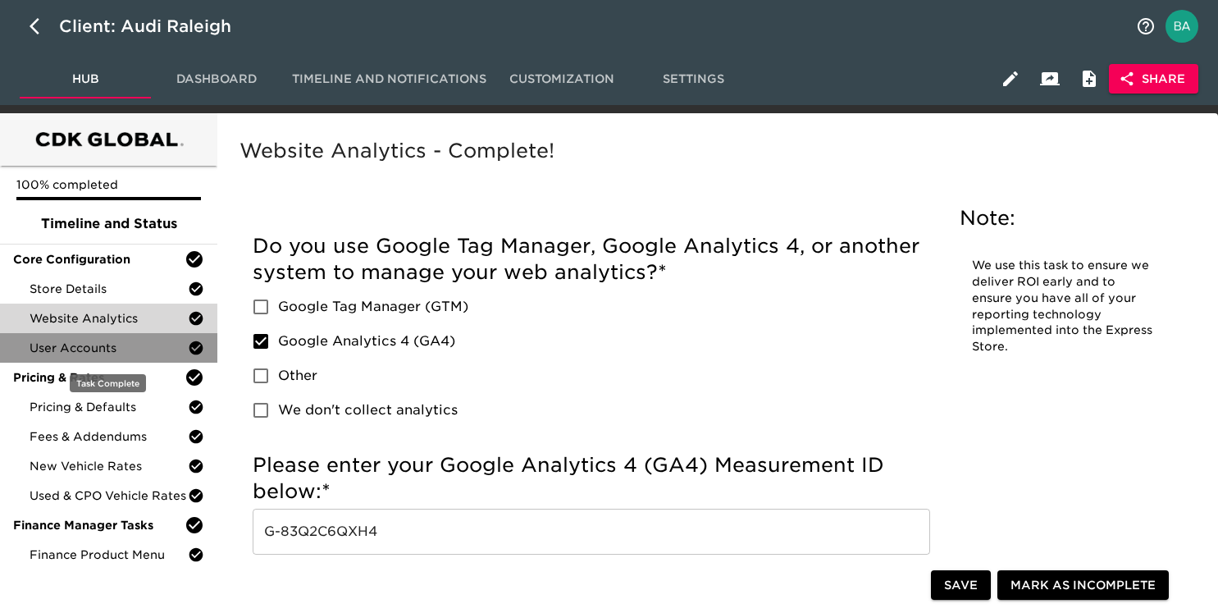
click at [112, 345] on span "User Accounts" at bounding box center [109, 348] width 158 height 16
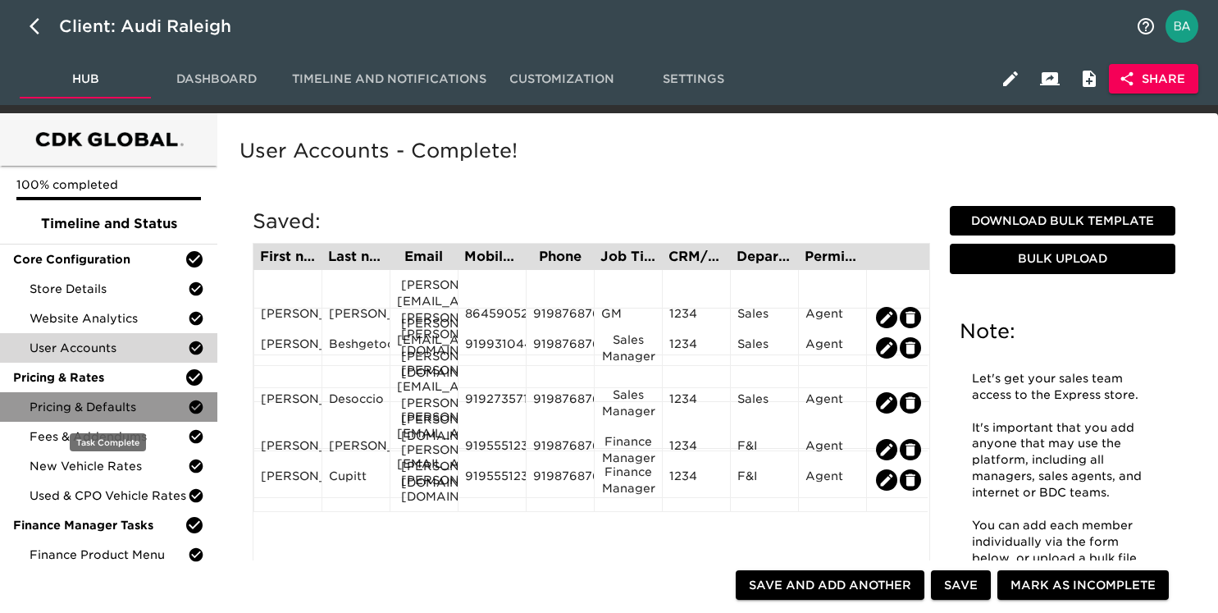
click at [95, 420] on div "Pricing & Defaults" at bounding box center [108, 407] width 217 height 30
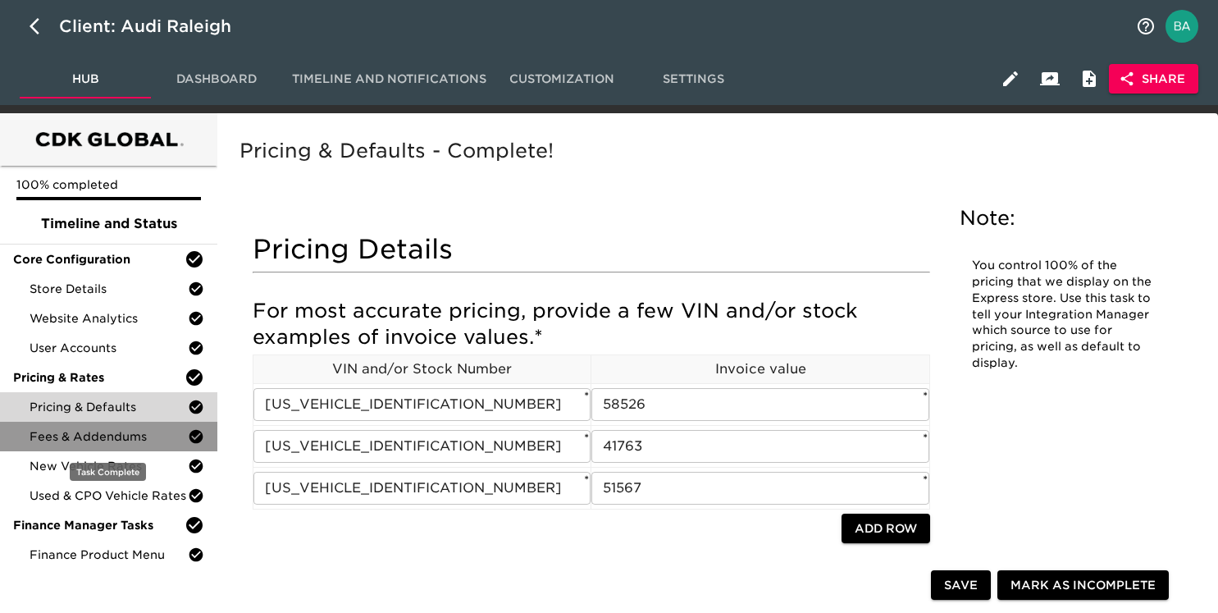
click at [97, 434] on span "Fees & Addendums" at bounding box center [109, 436] width 158 height 16
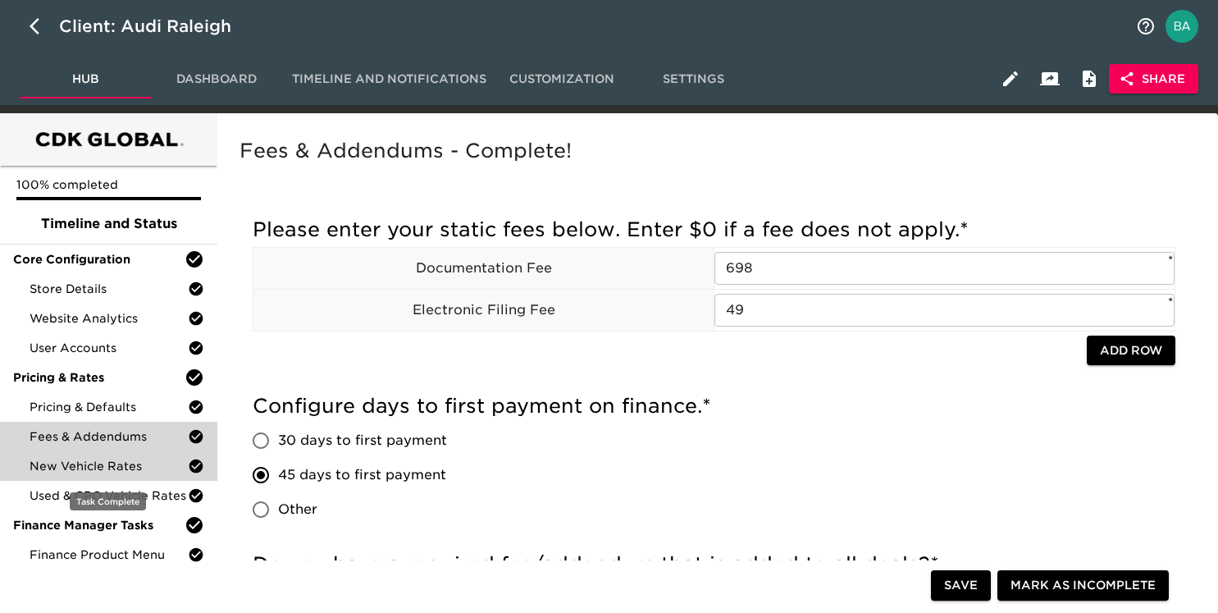
click at [93, 468] on span "New Vehicle Rates" at bounding box center [109, 466] width 158 height 16
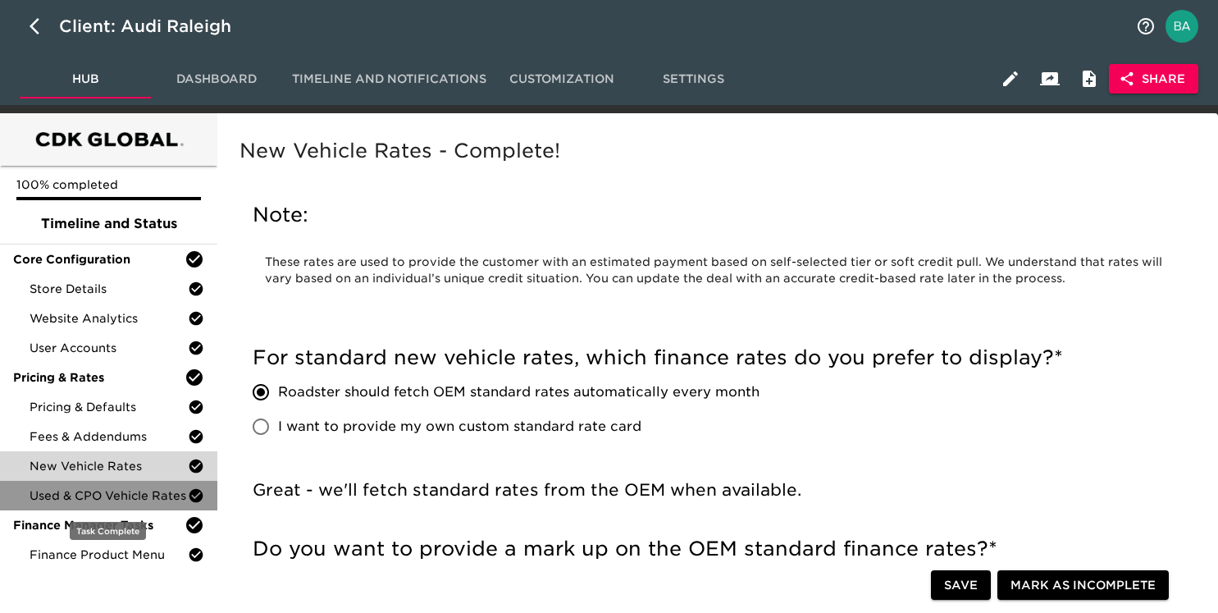
click at [103, 493] on span "Used & CPO Vehicle Rates" at bounding box center [109, 495] width 158 height 16
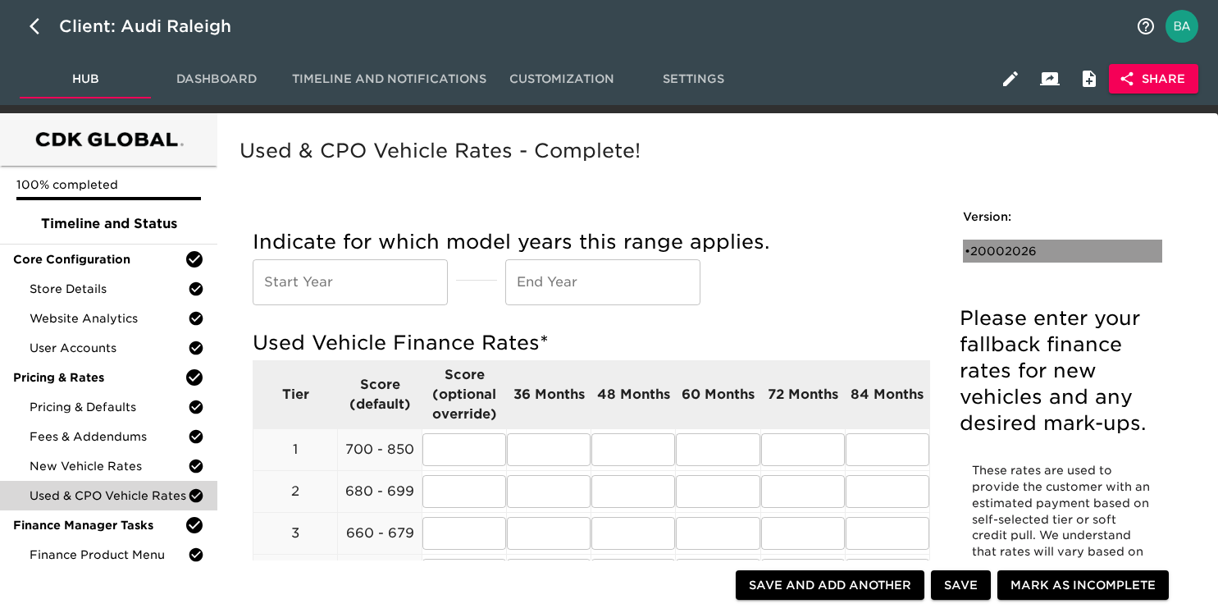
click at [1018, 241] on div "• 20002026" at bounding box center [1062, 251] width 199 height 23
type input "2000"
type input "2026"
radio input "true"
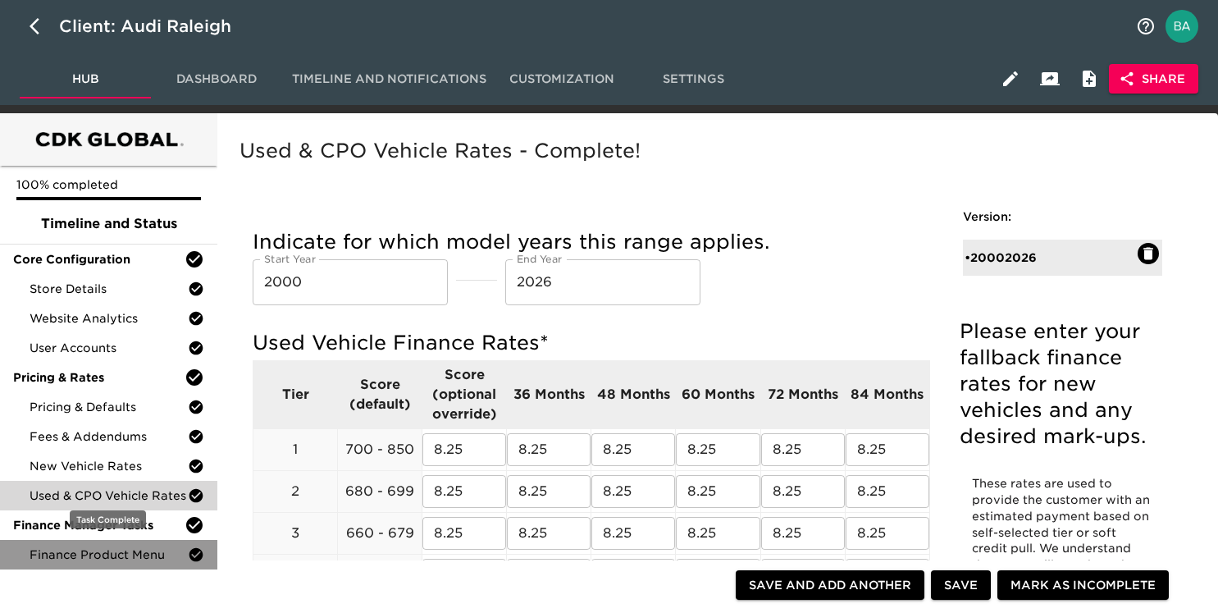
click at [83, 565] on div "Finance Product Menu" at bounding box center [108, 555] width 217 height 30
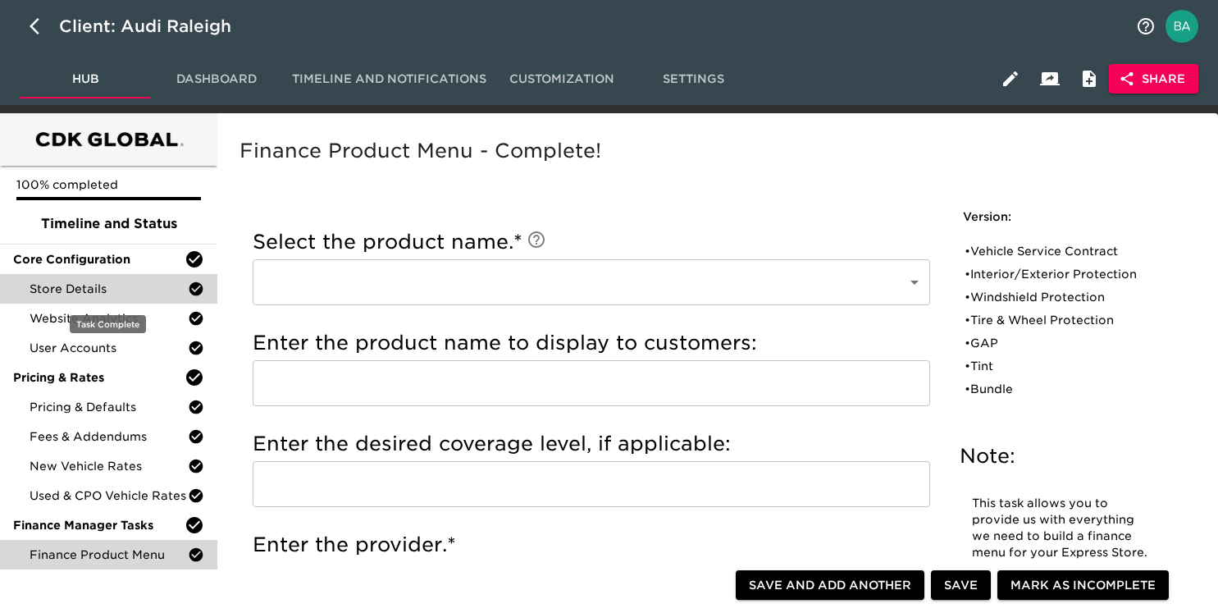
click at [85, 285] on span "Store Details" at bounding box center [109, 289] width 158 height 16
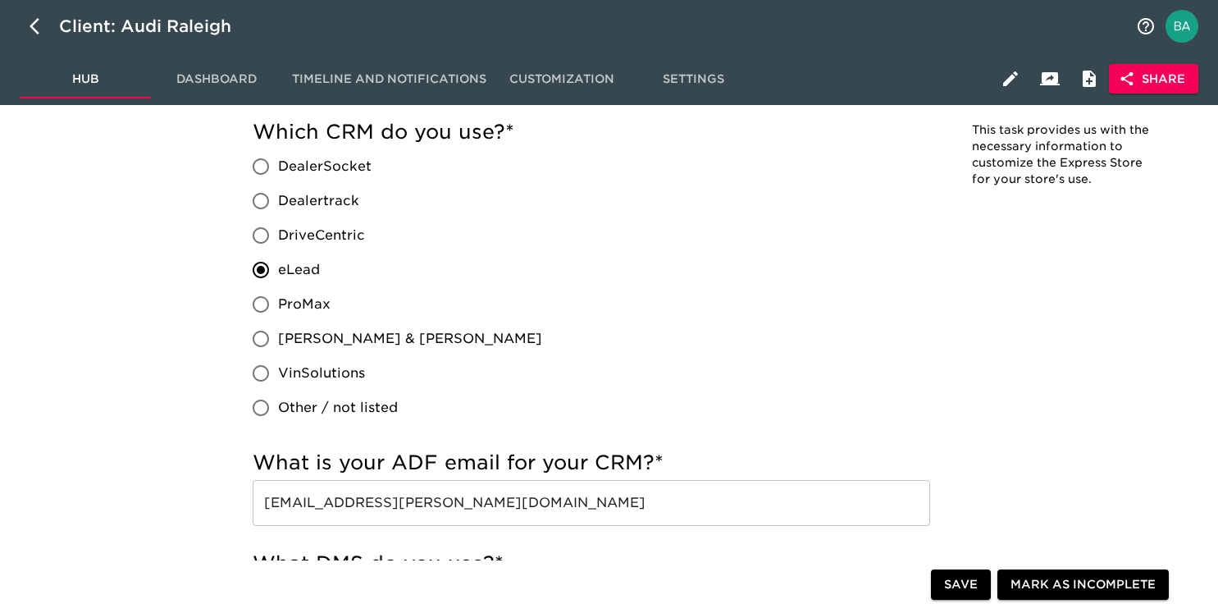
scroll to position [987, 0]
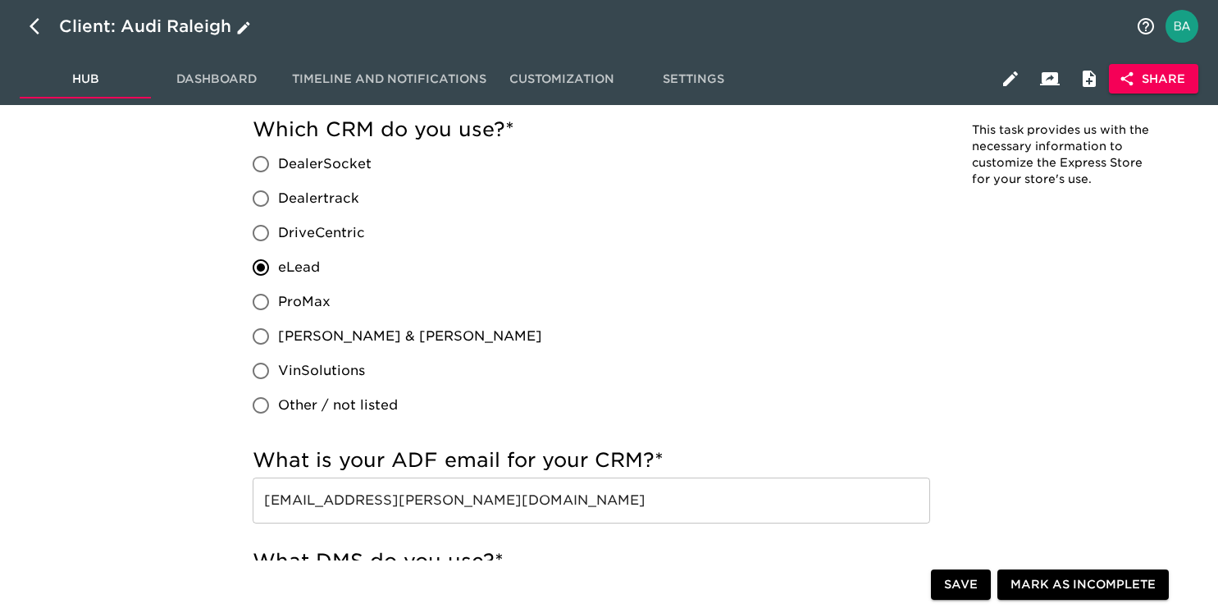
click at [194, 27] on div "Client: Audi Raleigh" at bounding box center [156, 26] width 195 height 26
click at [194, 27] on input "Audi Raleigh" at bounding box center [593, 26] width 1068 height 26
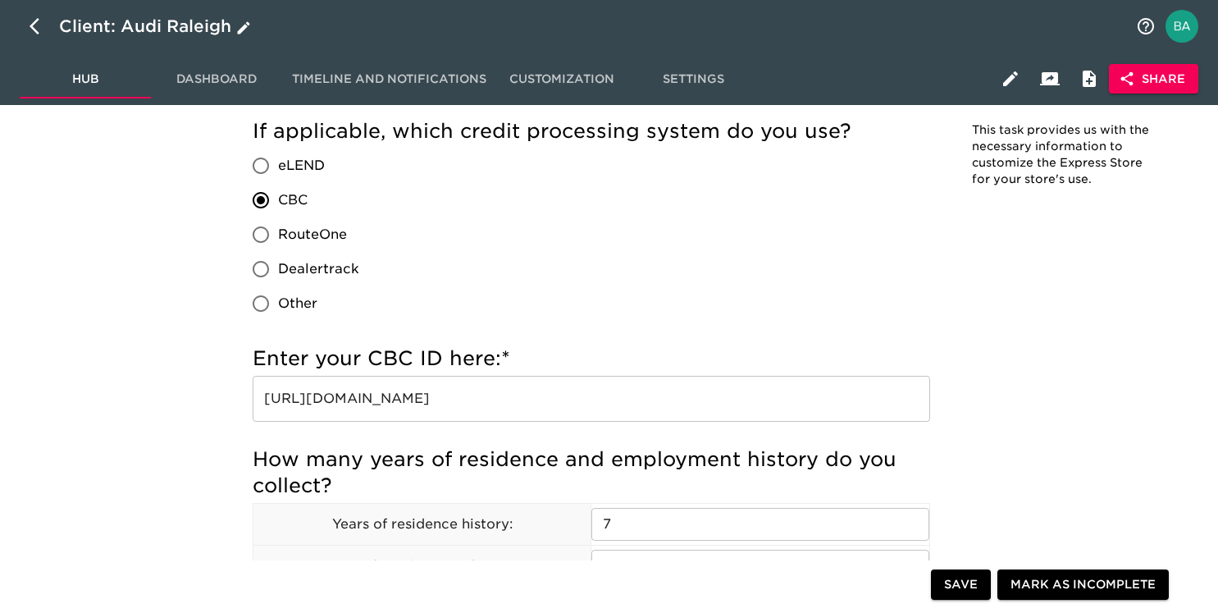
scroll to position [1819, 0]
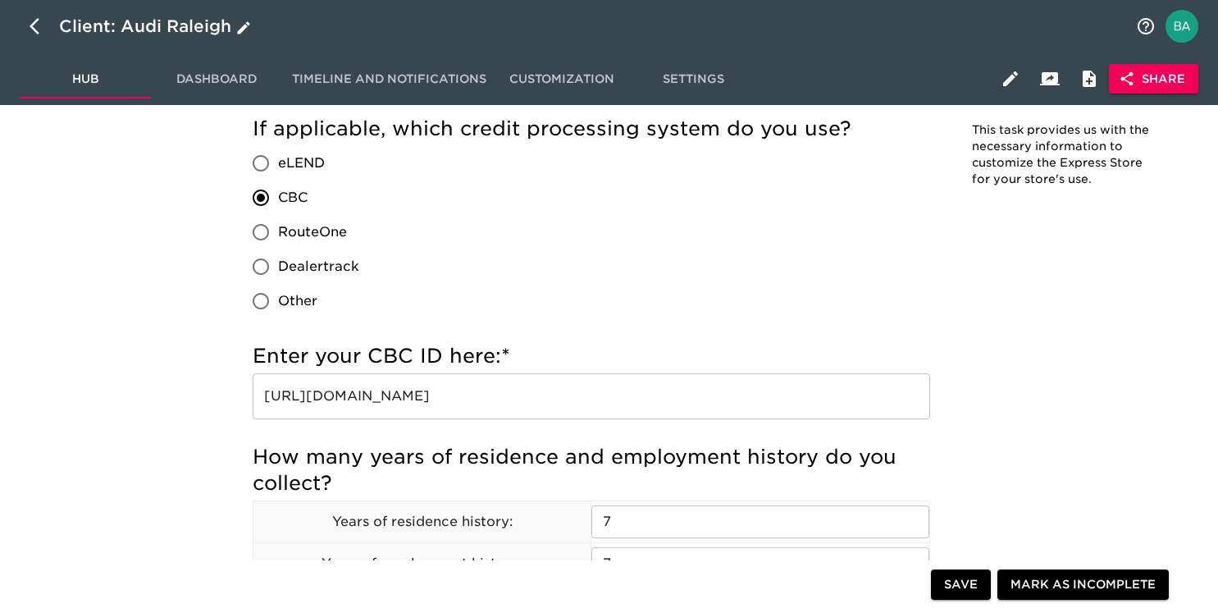
click at [362, 397] on input "https://www.creditbureauconnection.com/cbc/quick_app/credit_app.php?api_key=FC6…" at bounding box center [592, 396] width 678 height 46
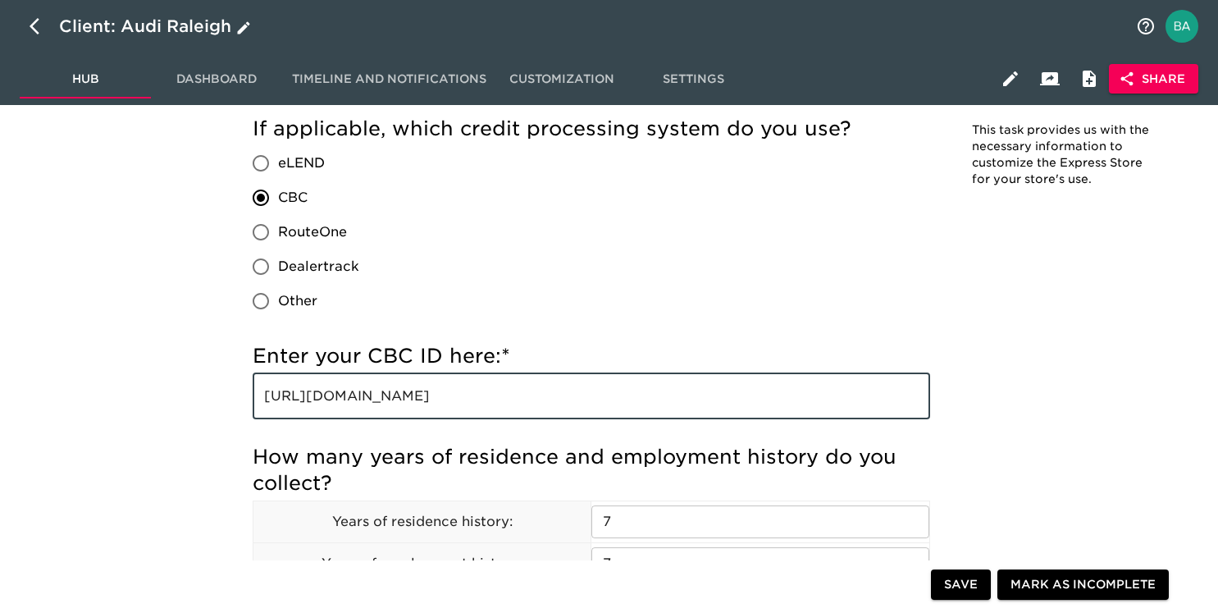
click at [362, 397] on input "https://www.creditbureauconnection.com/cbc/quick_app/credit_app.php?api_key=FC6…" at bounding box center [592, 396] width 678 height 46
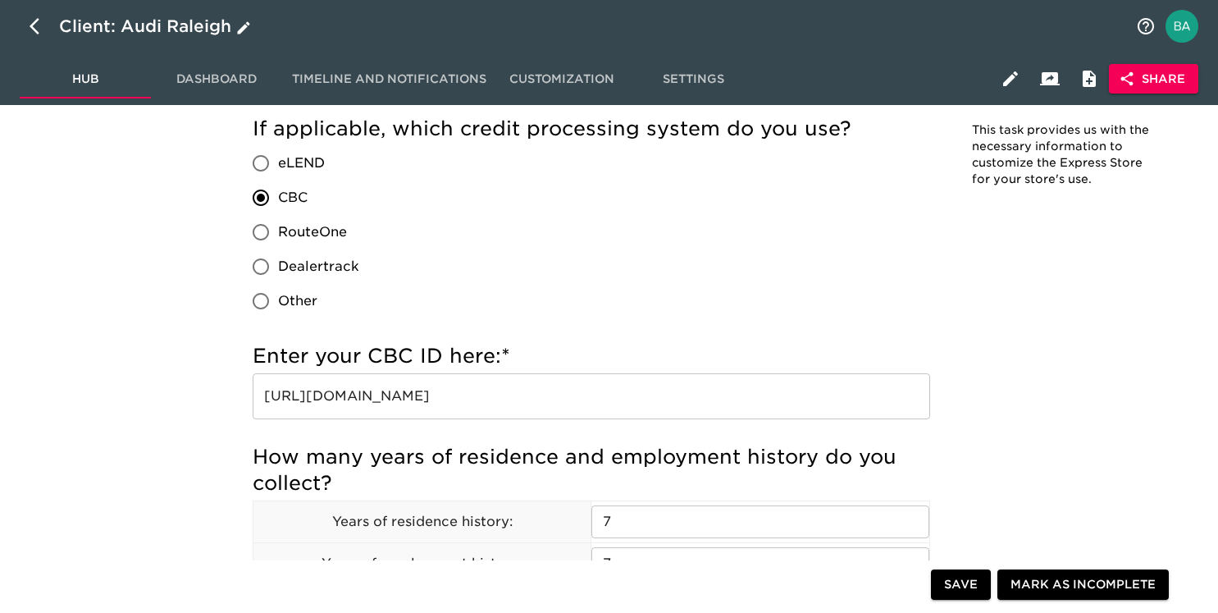
click at [443, 307] on div "If applicable, which credit processing system do you use? eLEND CBC RouteOne De…" at bounding box center [592, 217] width 678 height 203
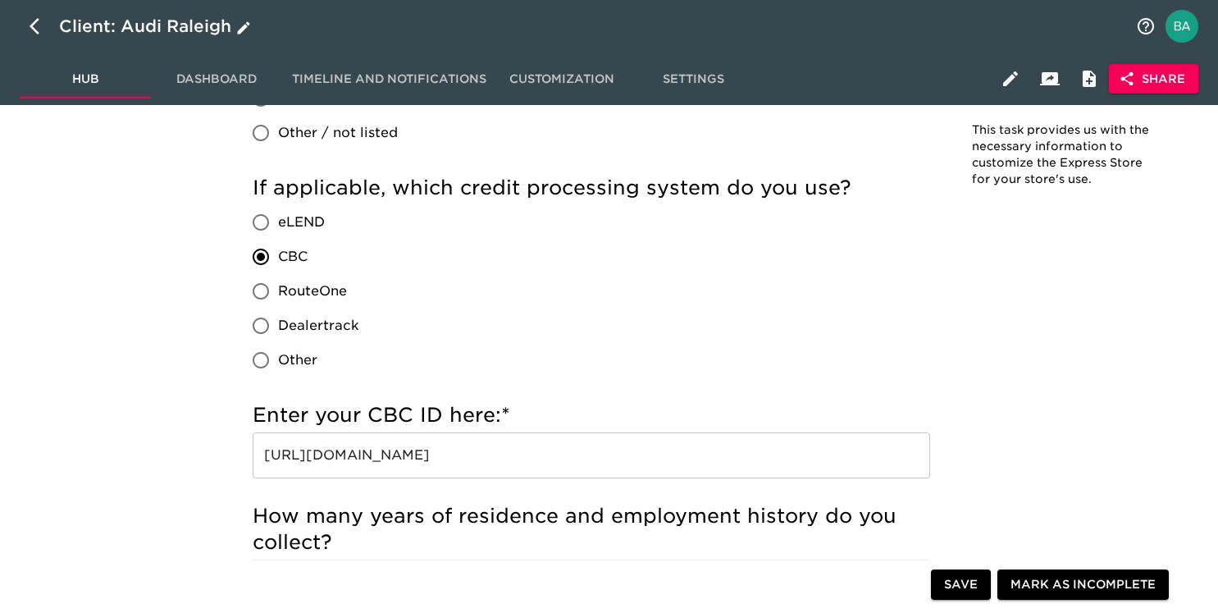
scroll to position [1729, 0]
